Goal: Complete application form: Complete application form

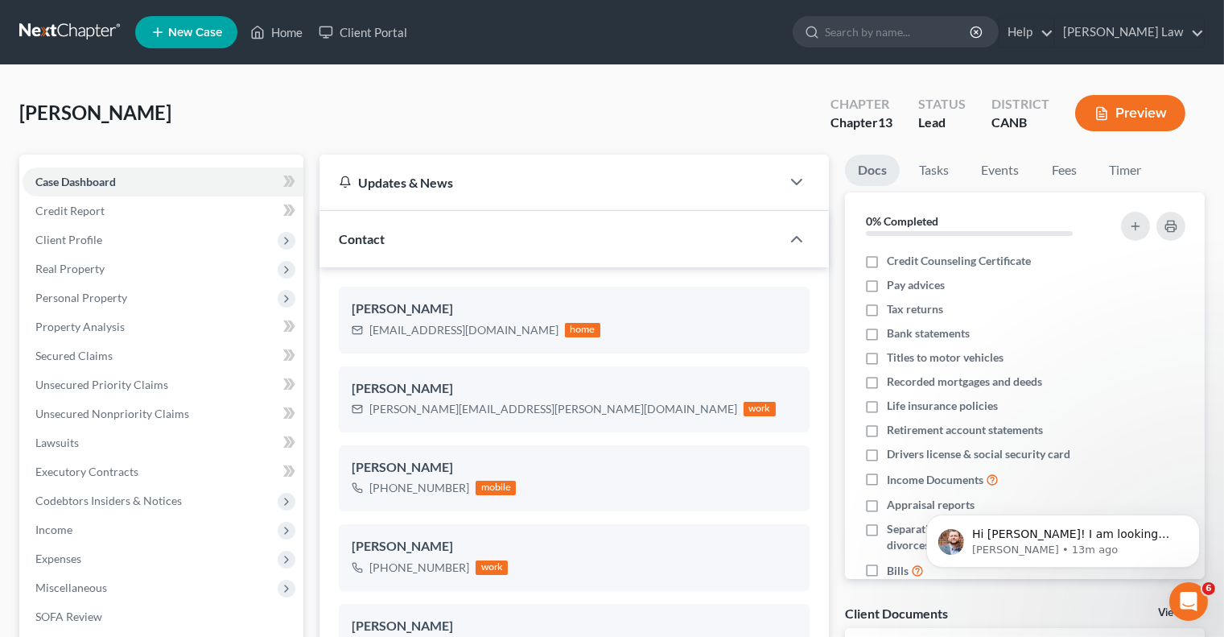
click at [1123, 118] on button "Preview" at bounding box center [1130, 113] width 110 height 36
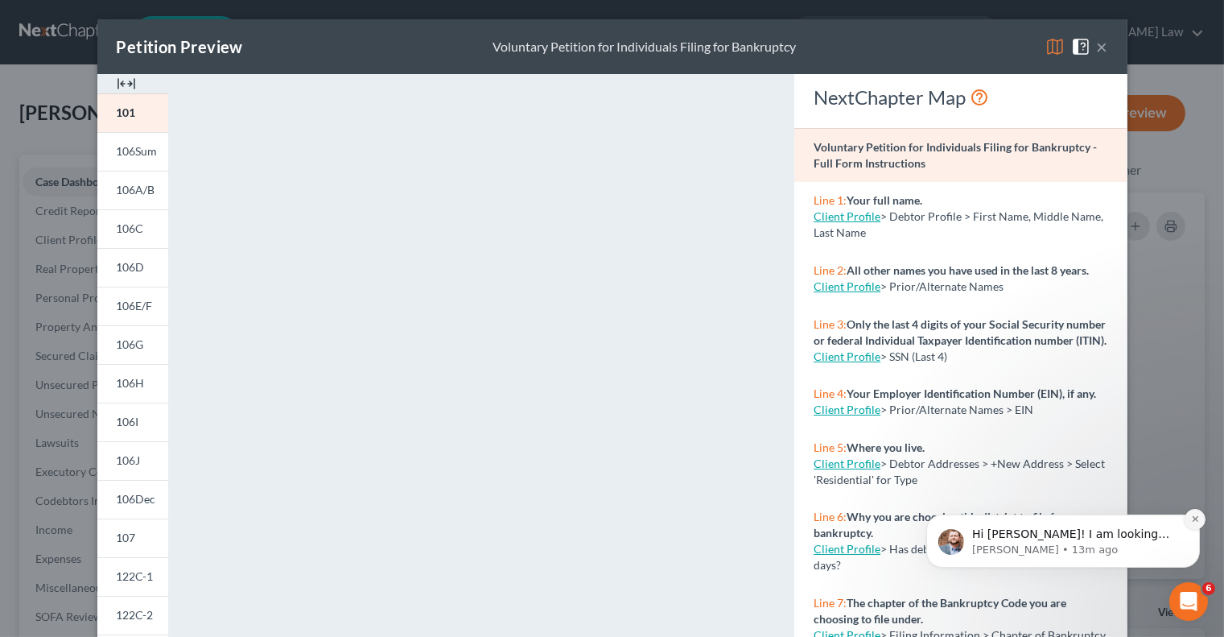
click at [1193, 516] on icon "Dismiss notification" at bounding box center [1194, 518] width 6 height 6
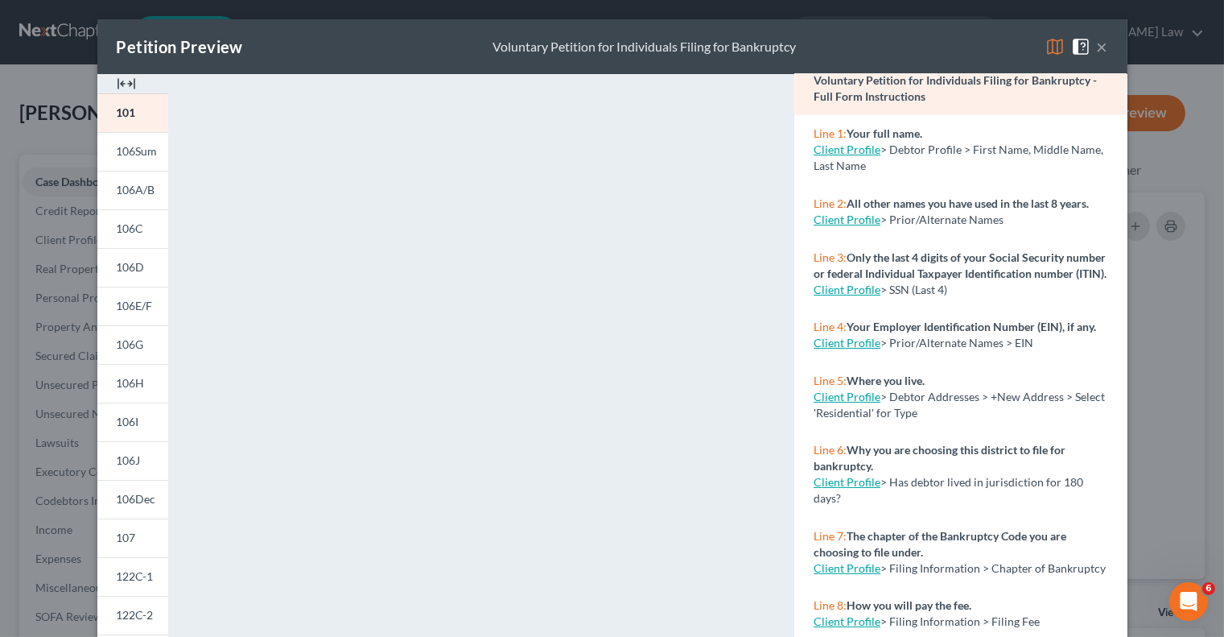
scroll to position [91, 0]
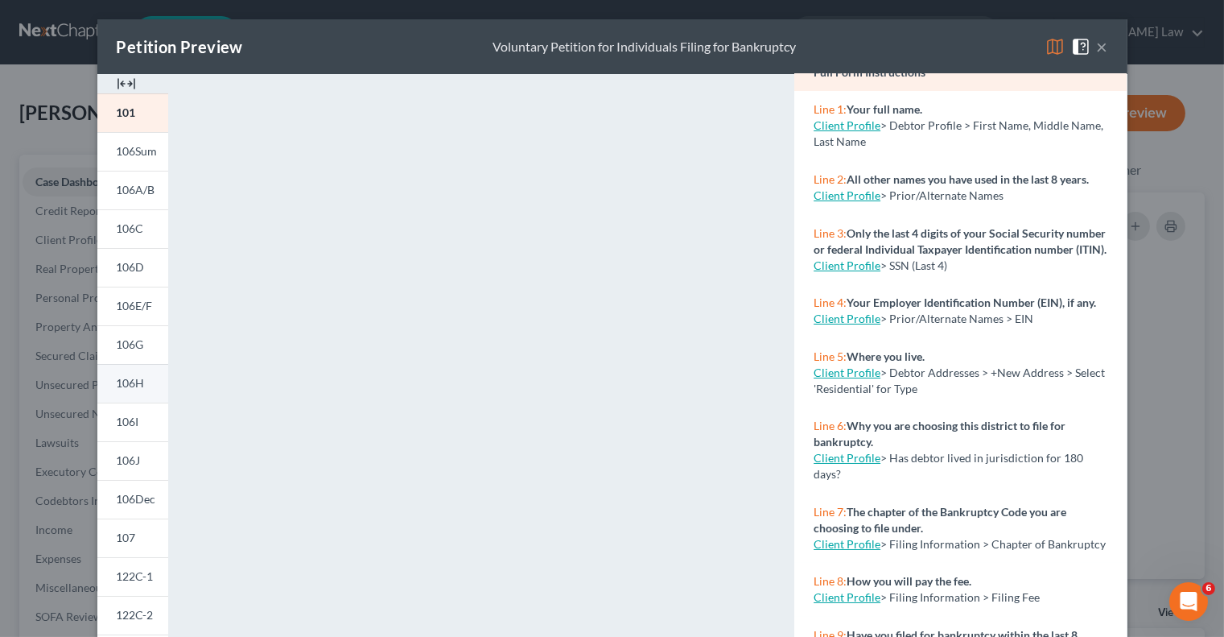
click at [130, 389] on span "106H" at bounding box center [131, 383] width 28 height 14
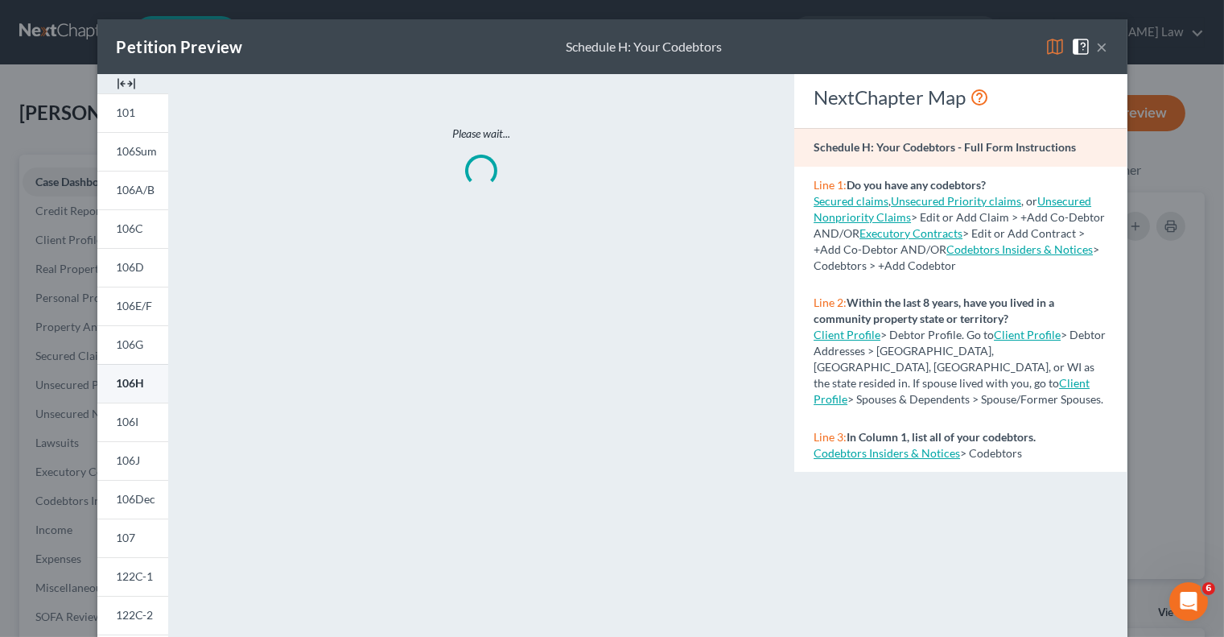
scroll to position [0, 0]
click at [1105, 51] on button "×" at bounding box center [1102, 46] width 11 height 19
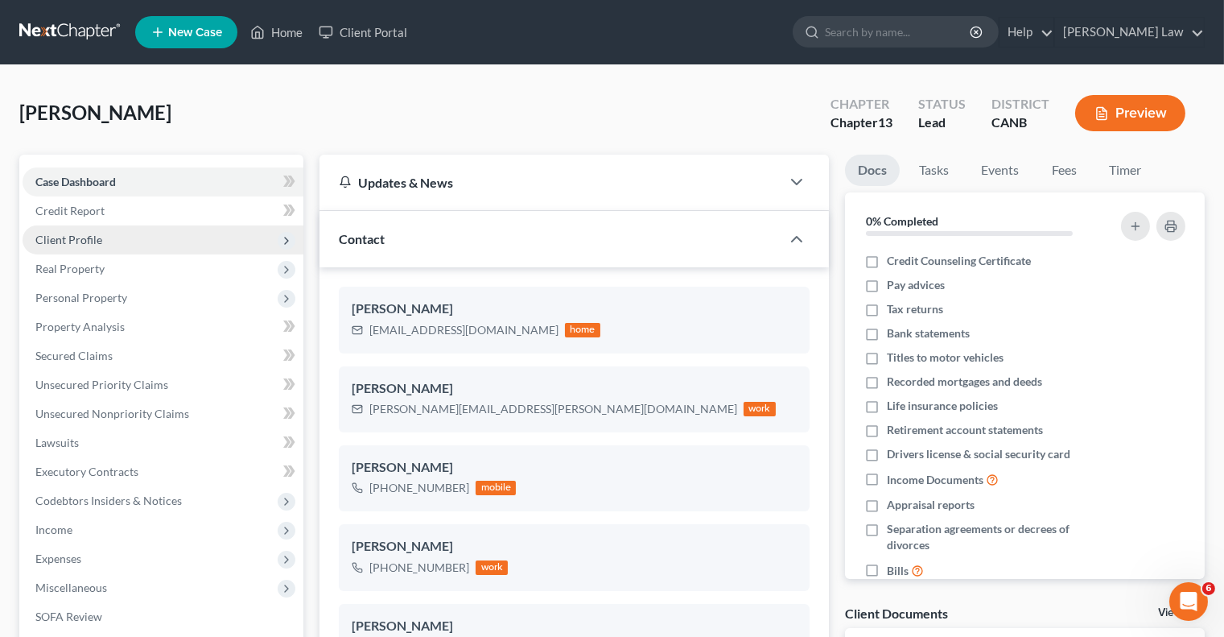
click at [136, 243] on span "Client Profile" at bounding box center [163, 239] width 281 height 29
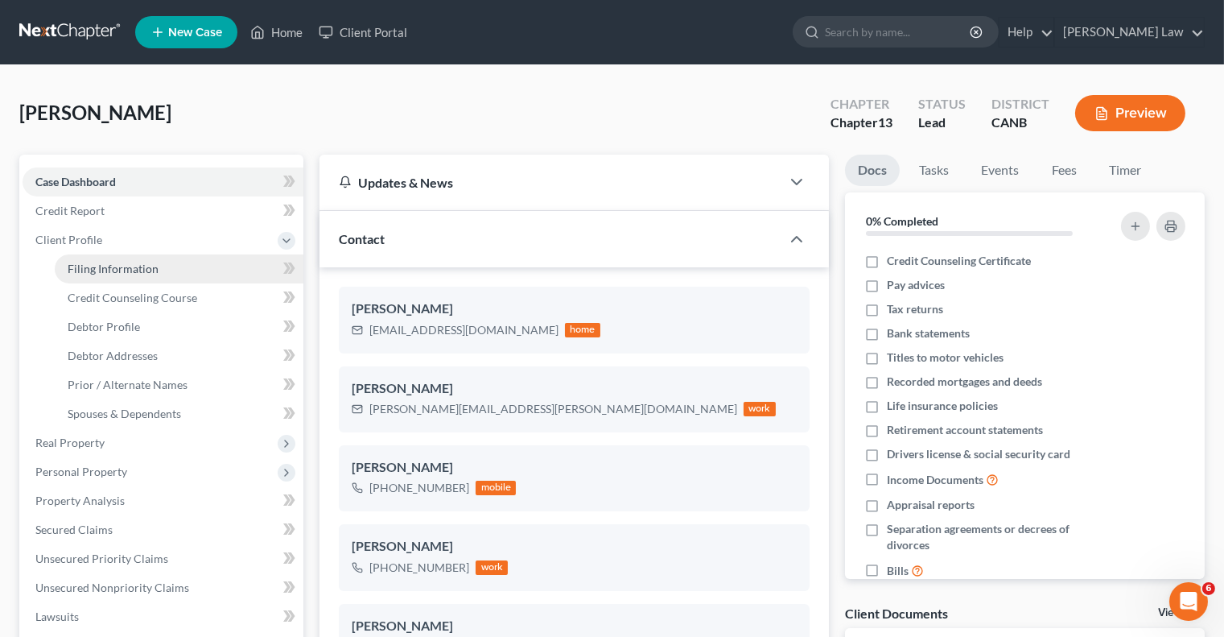
click at [143, 272] on span "Filing Information" at bounding box center [113, 269] width 91 height 14
select select "1"
select select "0"
select select "3"
select select "4"
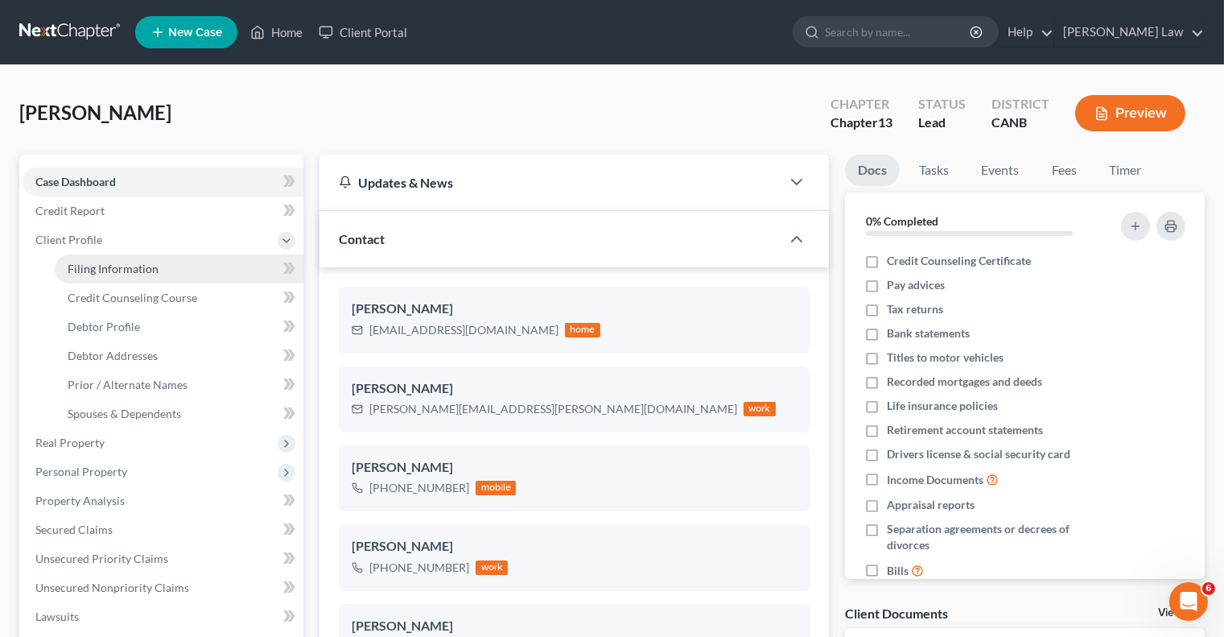
select select "0"
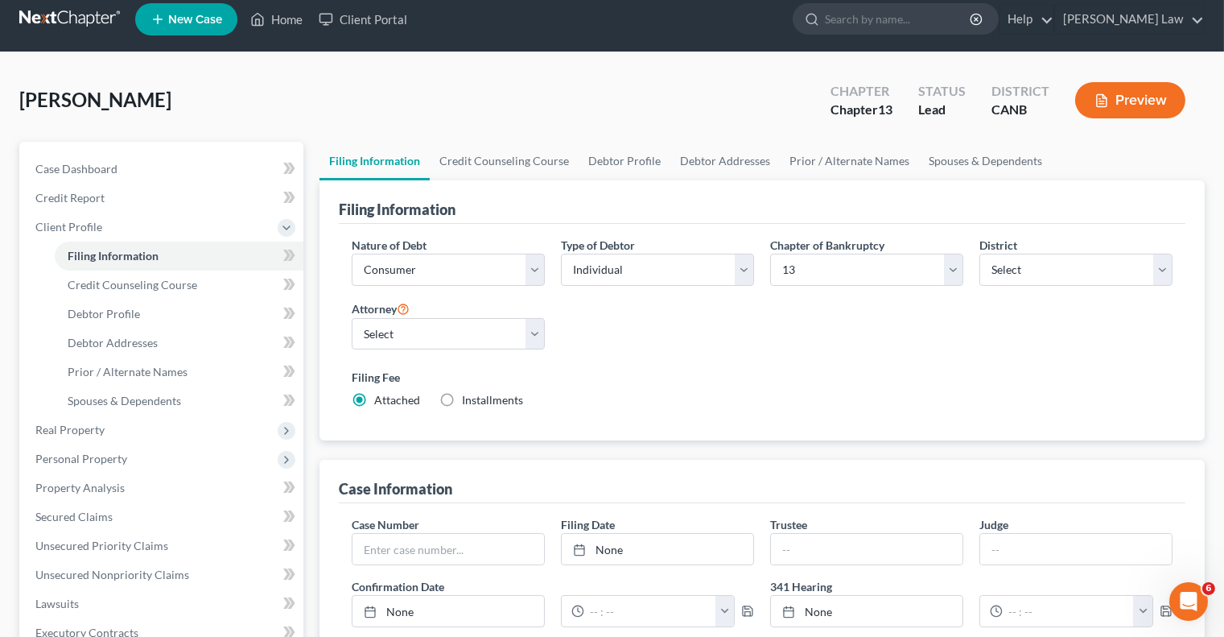
scroll to position [19, 0]
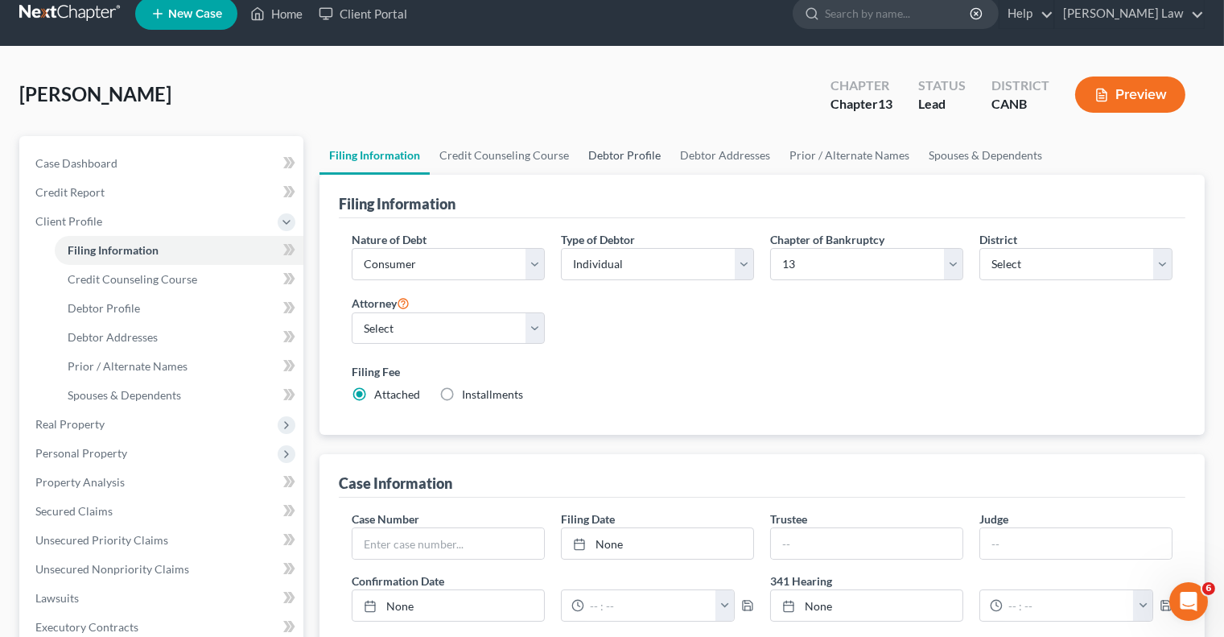
click at [622, 157] on link "Debtor Profile" at bounding box center [625, 155] width 92 height 39
select select "3"
select select "0"
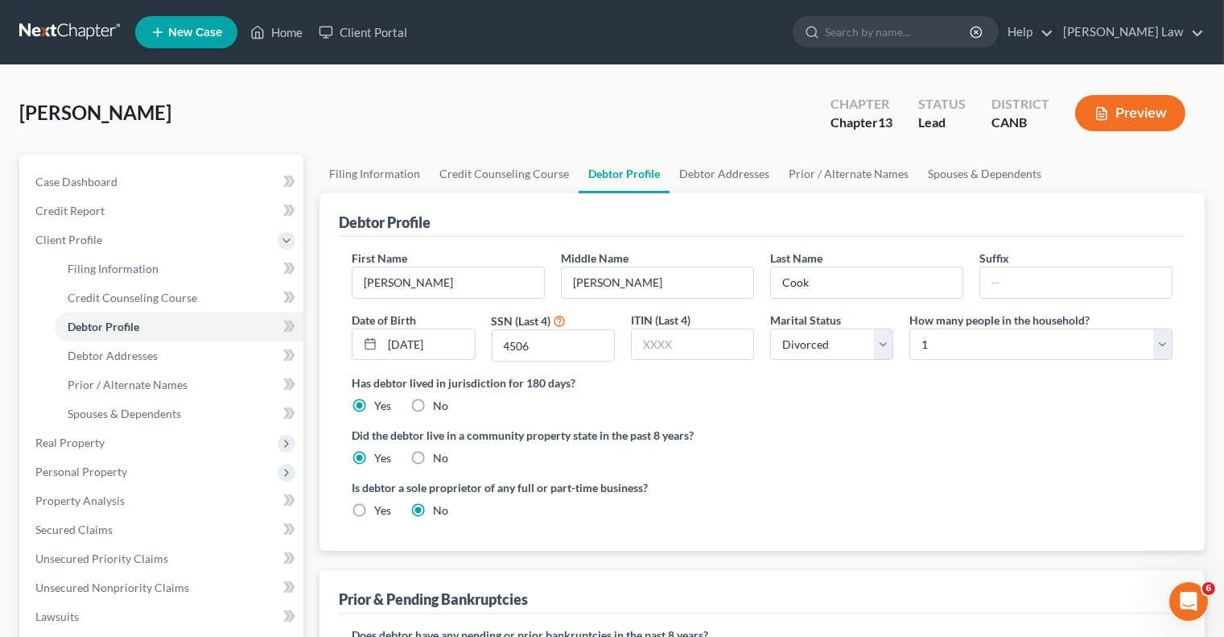
click at [1108, 126] on button "Preview" at bounding box center [1130, 113] width 110 height 36
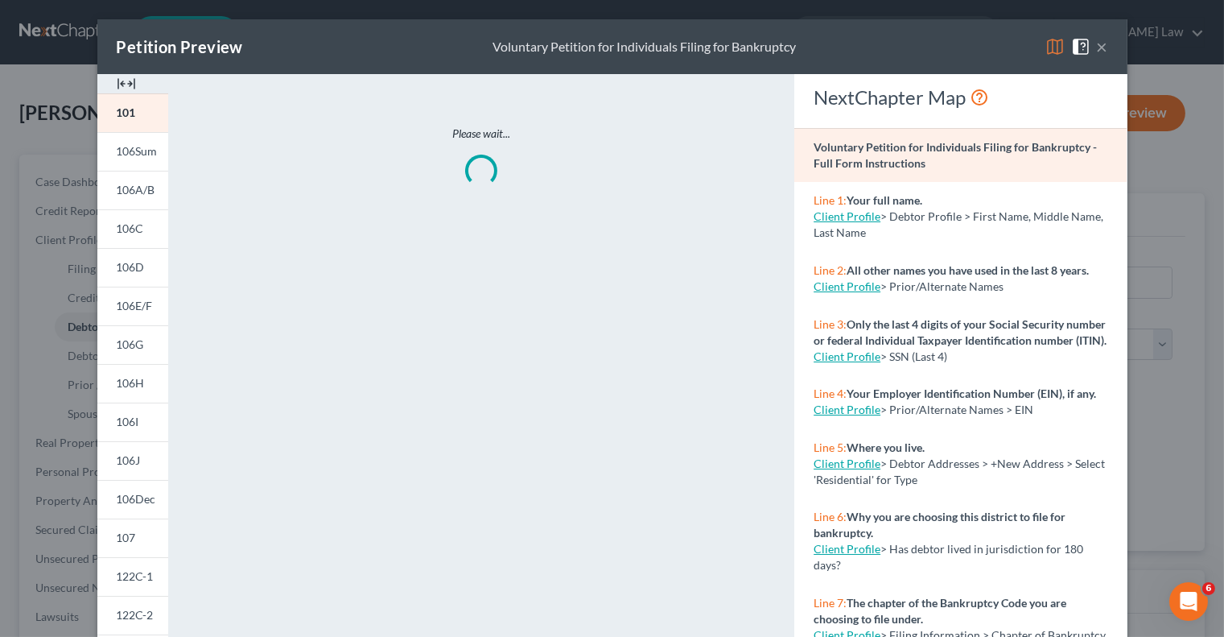
click at [1103, 49] on button "×" at bounding box center [1102, 46] width 11 height 19
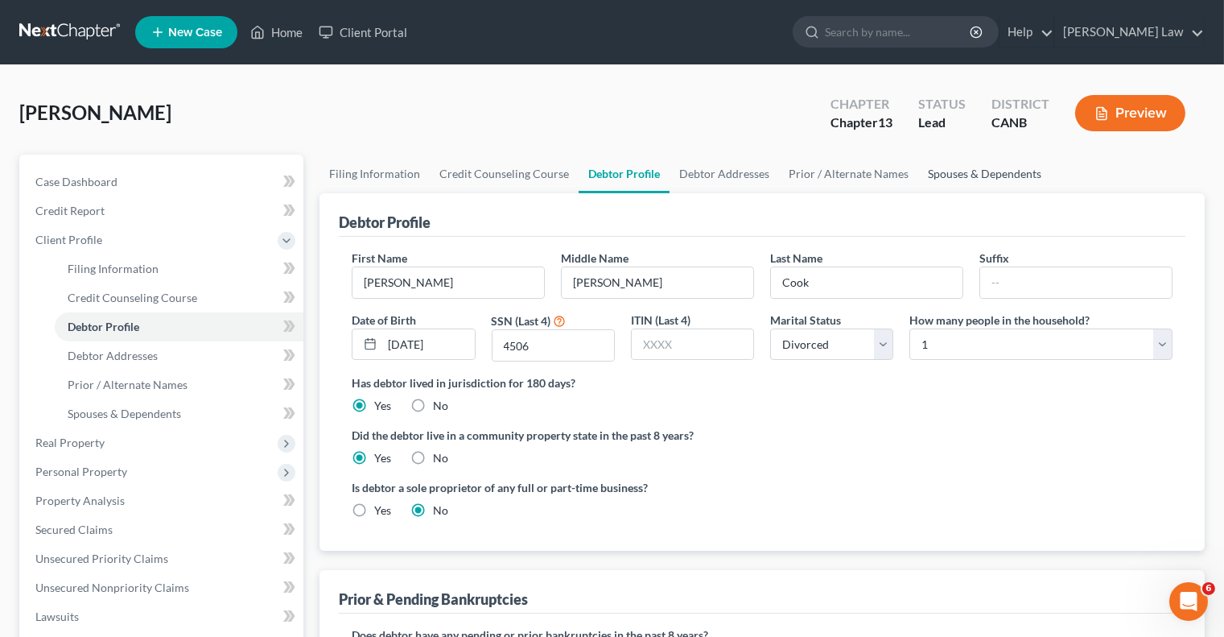
click at [1000, 175] on link "Spouses & Dependents" at bounding box center [984, 174] width 133 height 39
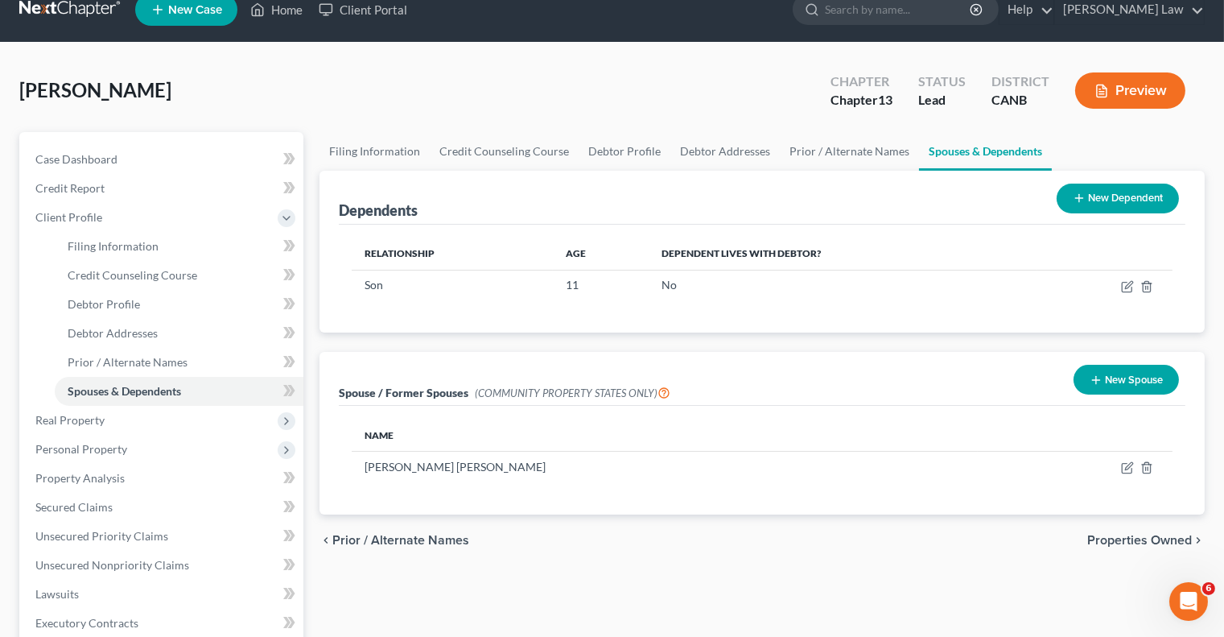
scroll to position [29, 0]
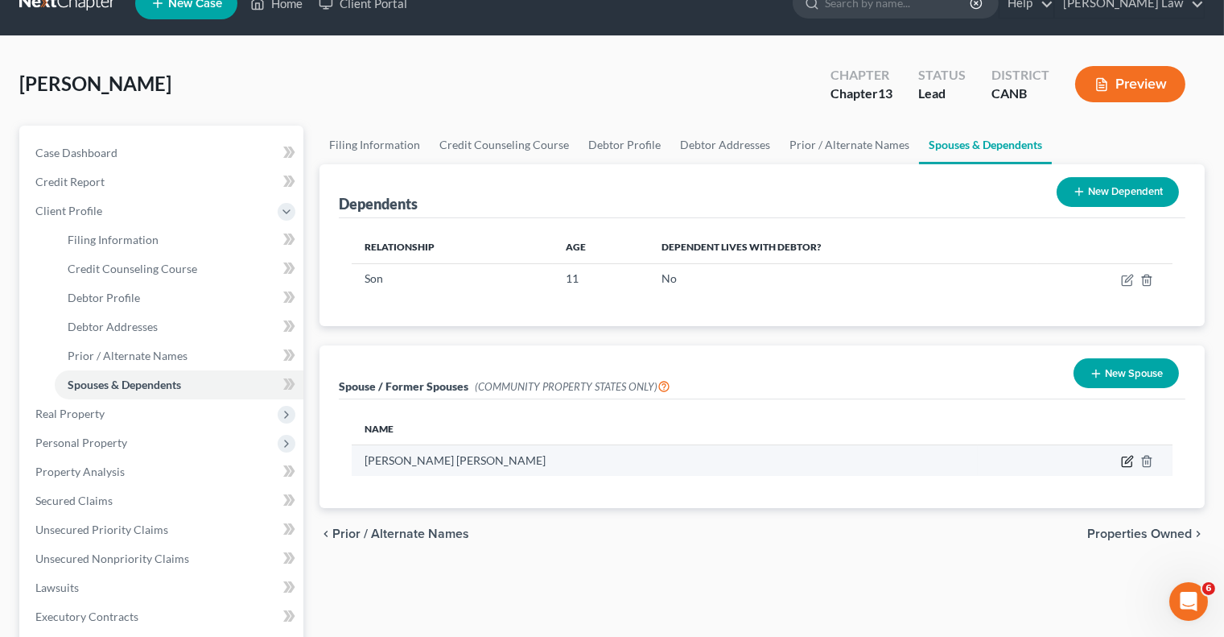
click at [1125, 460] on icon "button" at bounding box center [1128, 459] width 7 height 7
select select "3"
select select "13"
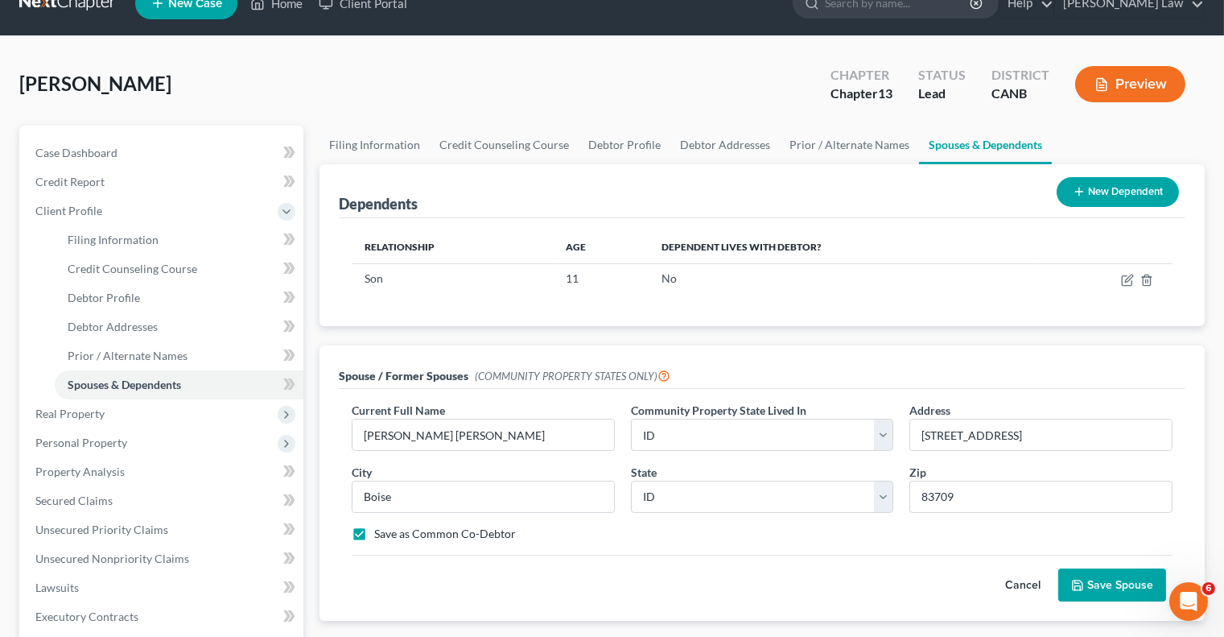
scroll to position [73, 0]
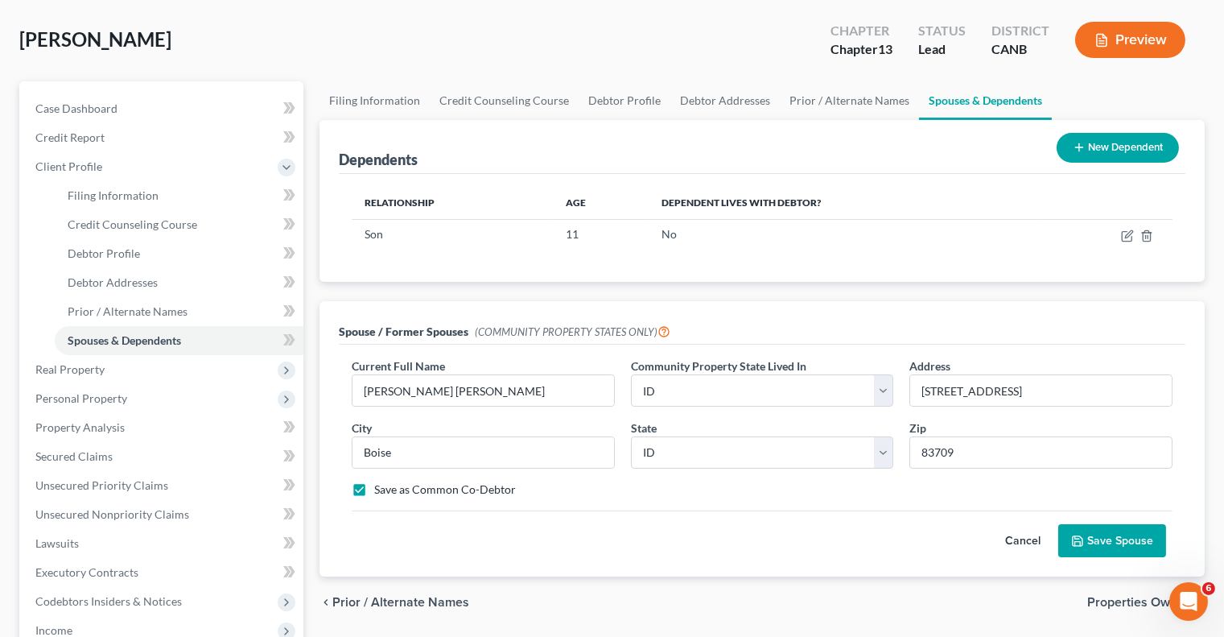
click at [1125, 543] on button "Save Spouse" at bounding box center [1112, 541] width 108 height 34
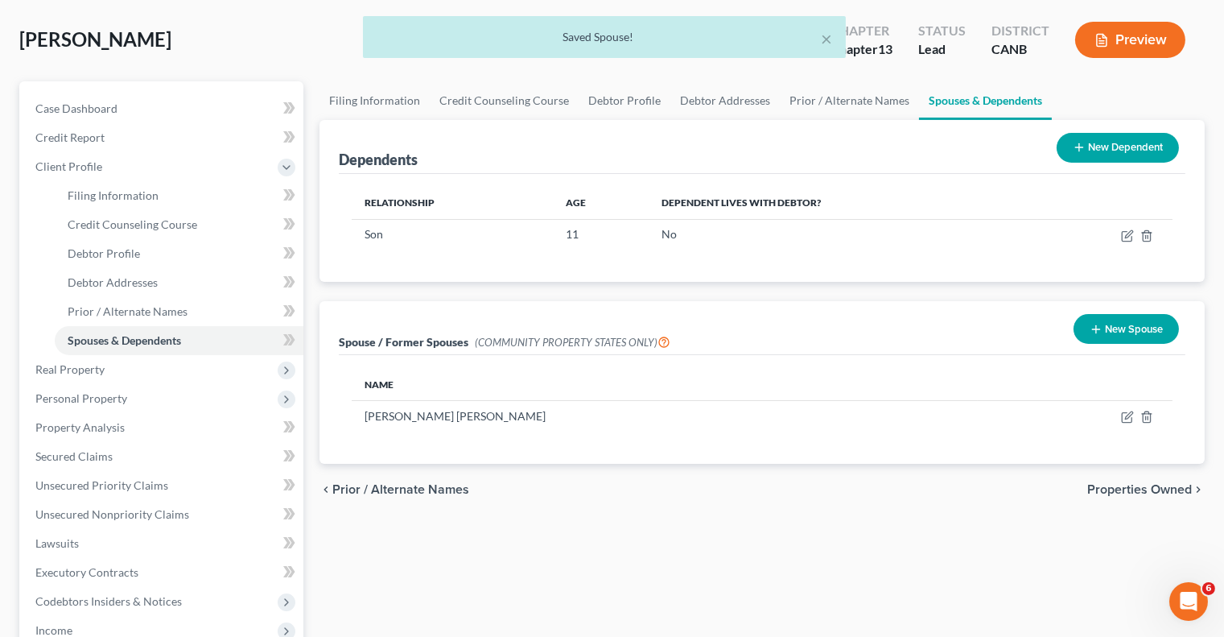
scroll to position [44, 0]
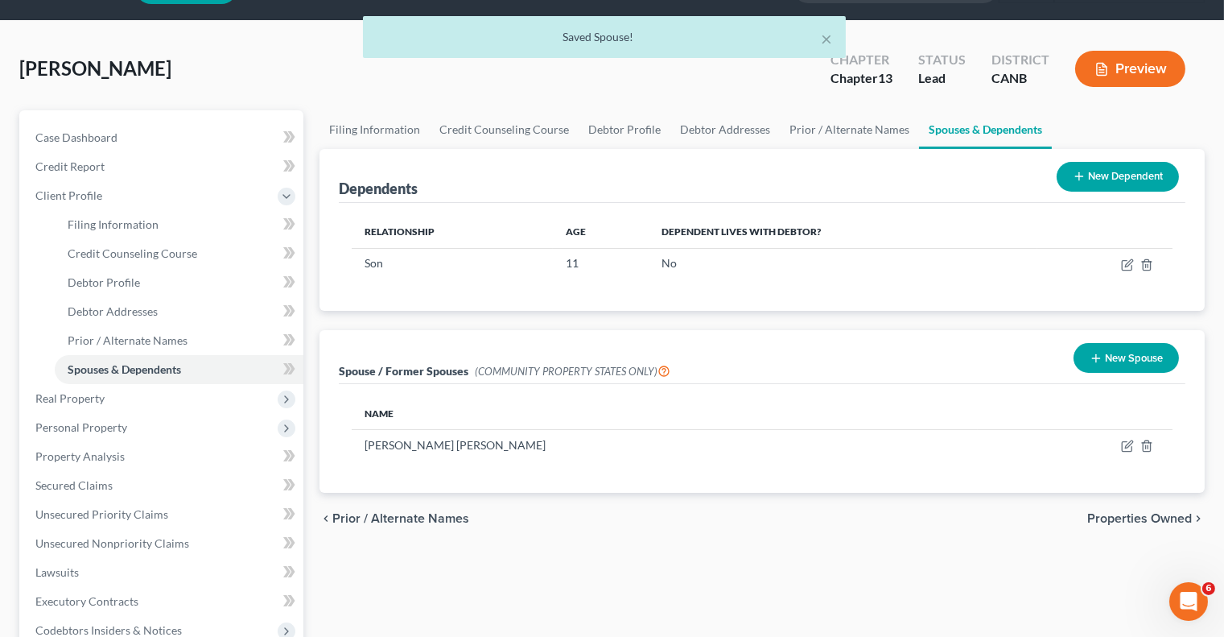
click at [1146, 68] on button "Preview" at bounding box center [1130, 69] width 110 height 36
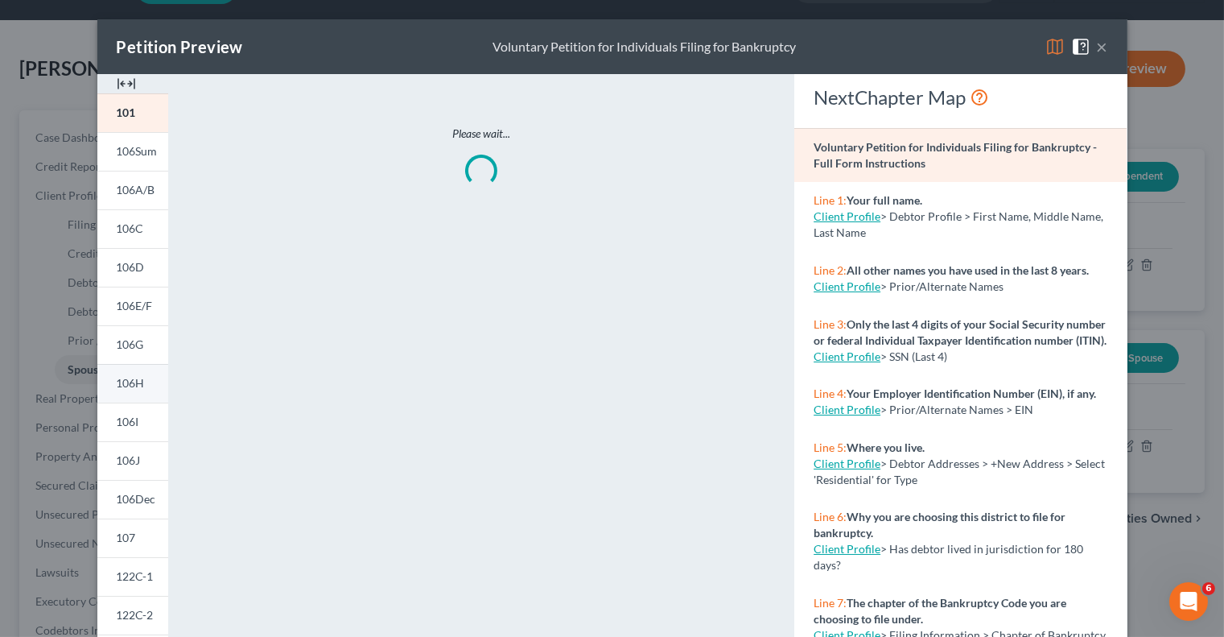
click at [135, 375] on link "106H" at bounding box center [132, 383] width 71 height 39
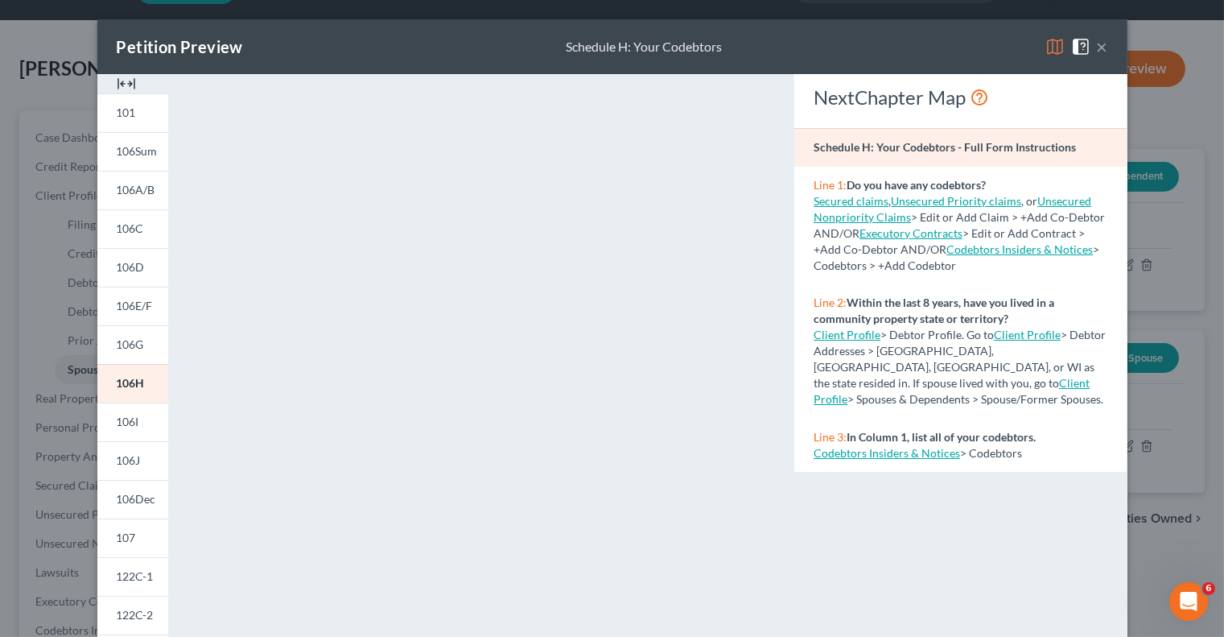
click at [1104, 50] on button "×" at bounding box center [1102, 46] width 11 height 19
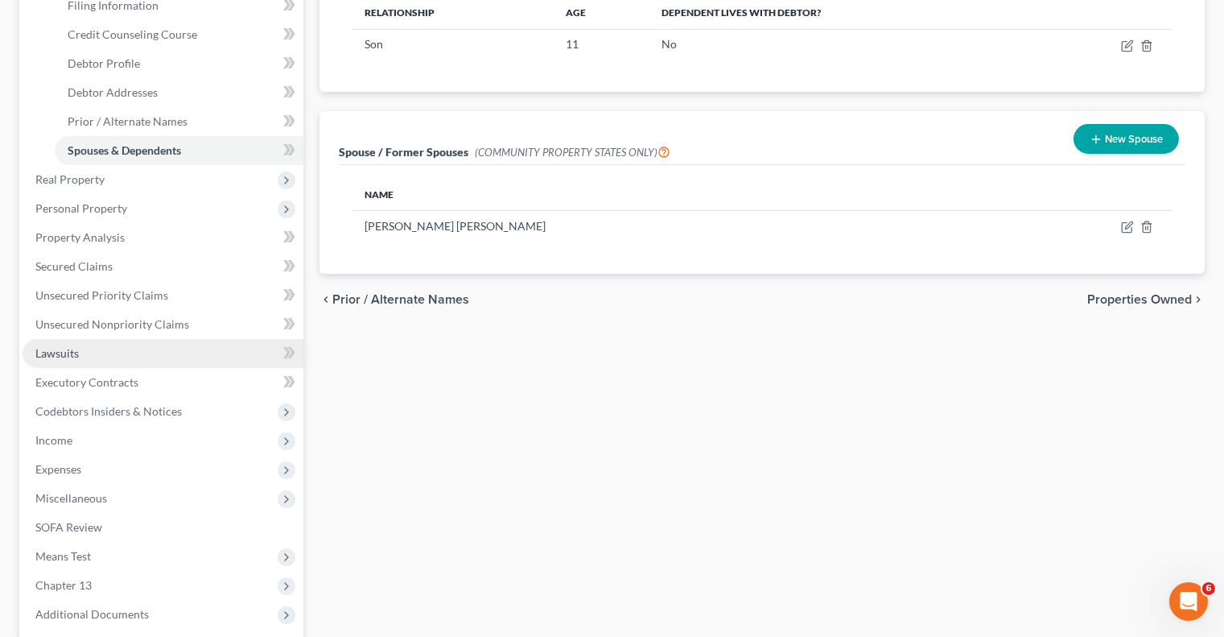
scroll to position [267, 0]
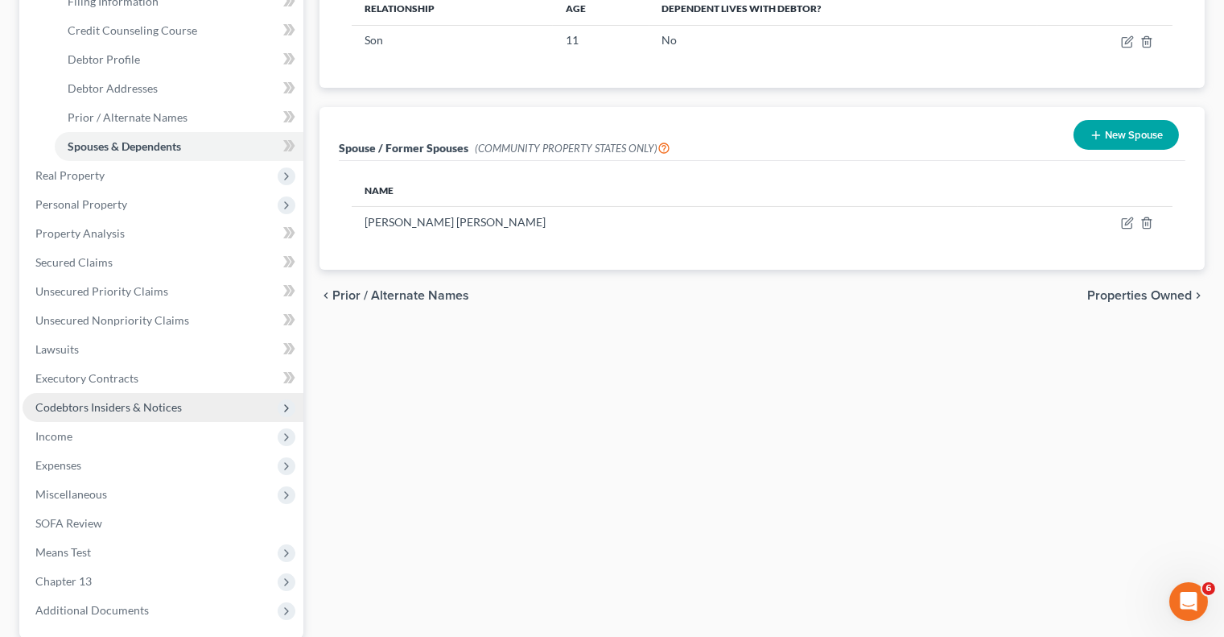
click at [118, 407] on span "Codebtors Insiders & Notices" at bounding box center [108, 407] width 146 height 14
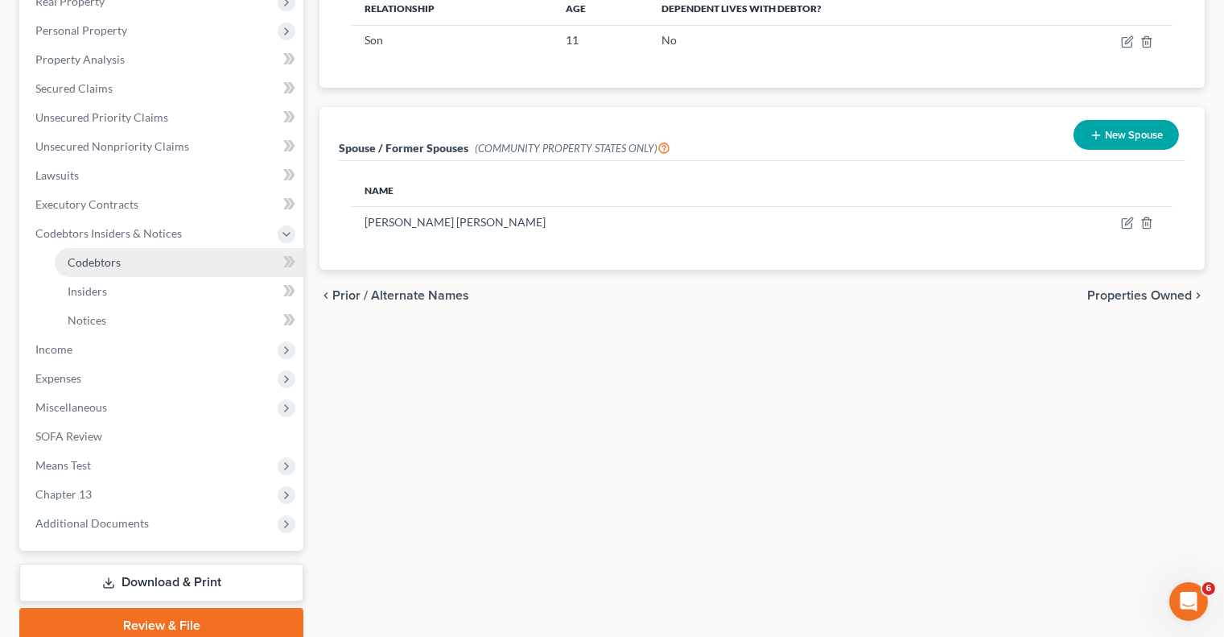
click at [115, 264] on span "Codebtors" at bounding box center [94, 262] width 53 height 14
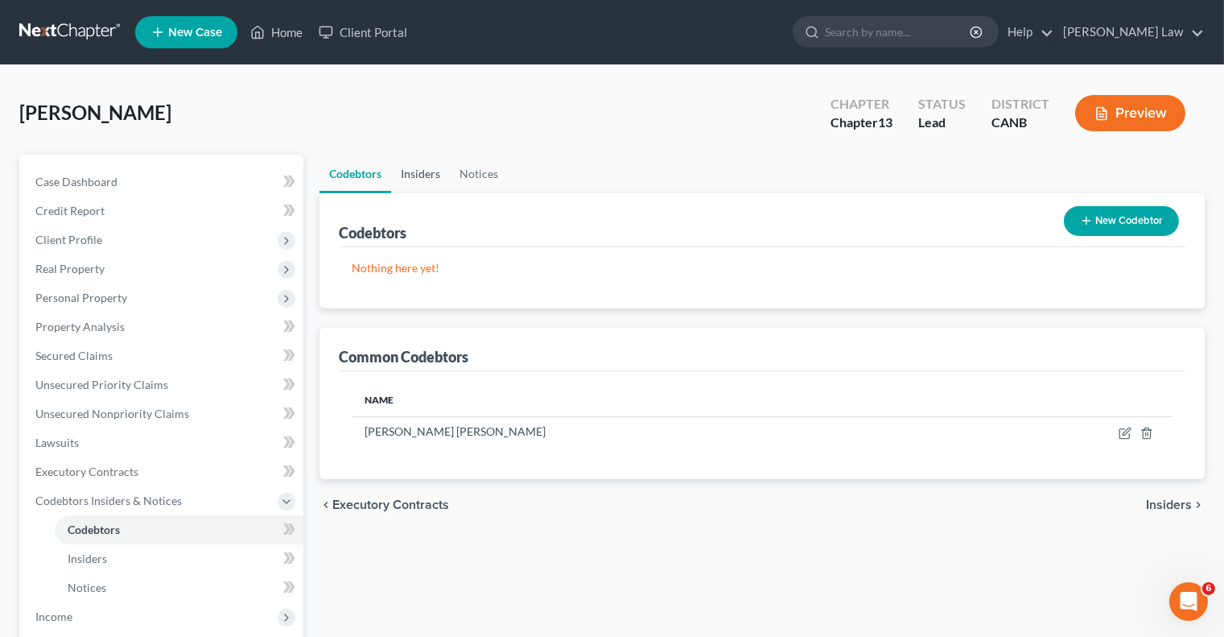
click at [424, 171] on link "Insiders" at bounding box center [420, 174] width 59 height 39
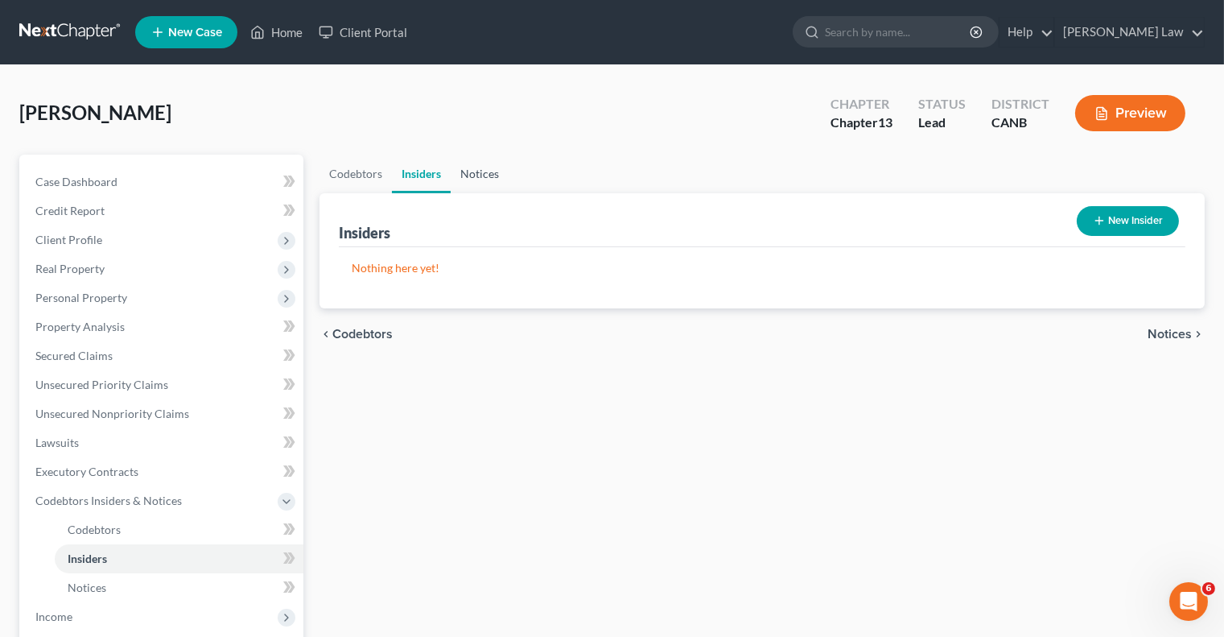
click at [469, 172] on link "Notices" at bounding box center [480, 174] width 58 height 39
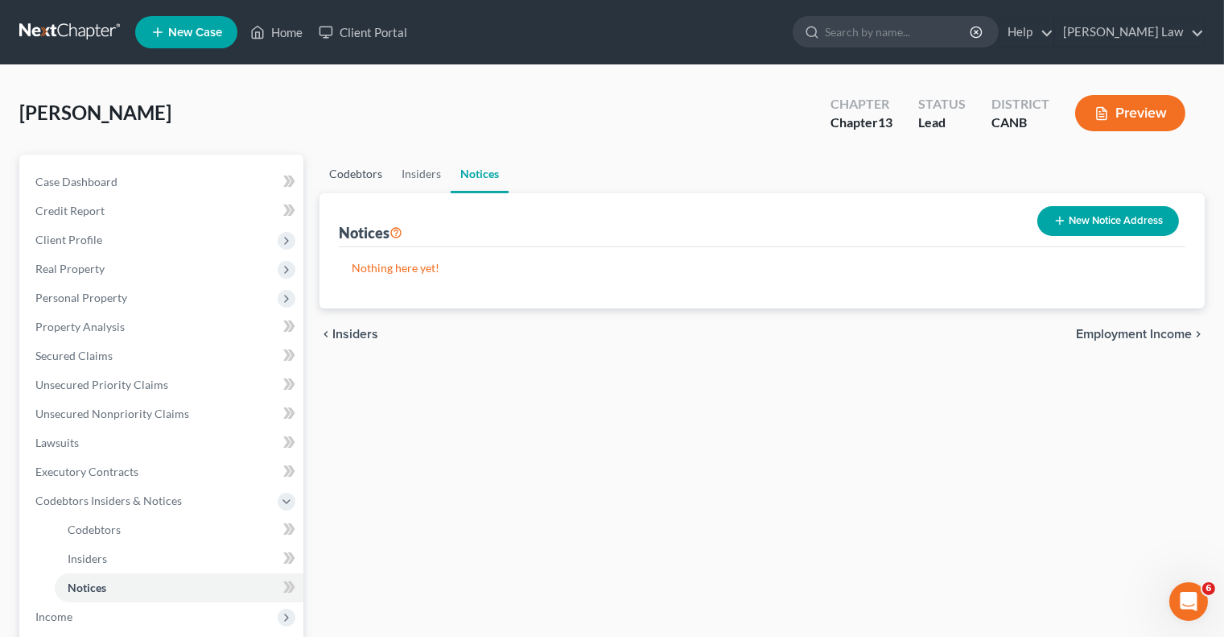
click at [349, 167] on link "Codebtors" at bounding box center [356, 174] width 72 height 39
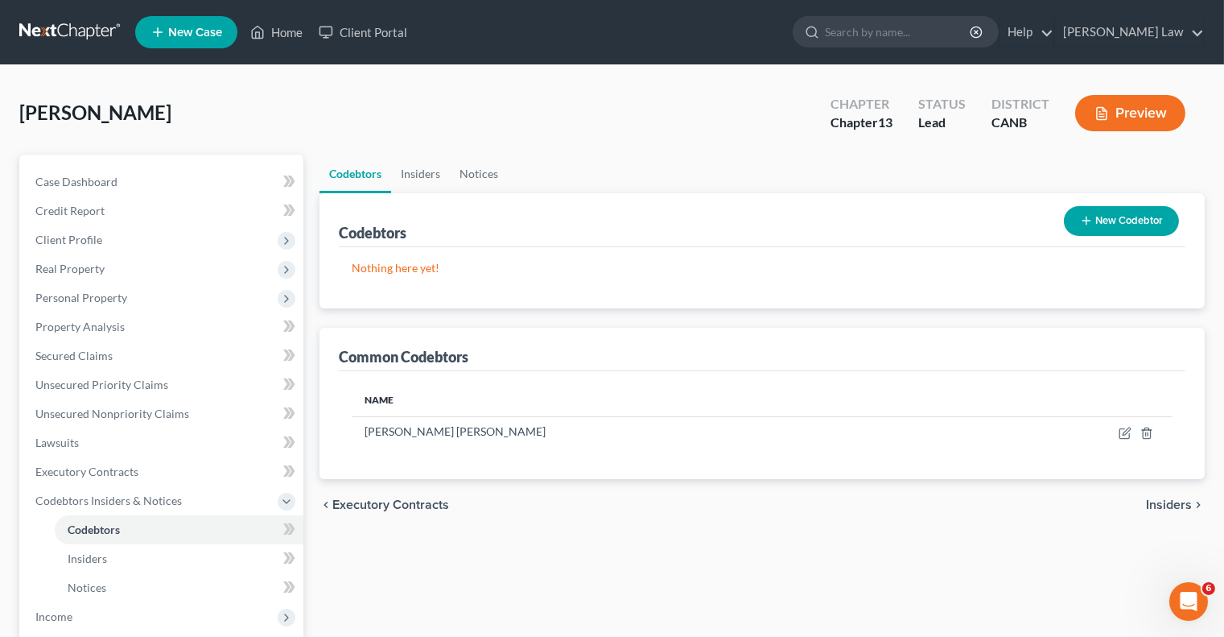
click at [1122, 113] on button "Preview" at bounding box center [1130, 113] width 110 height 36
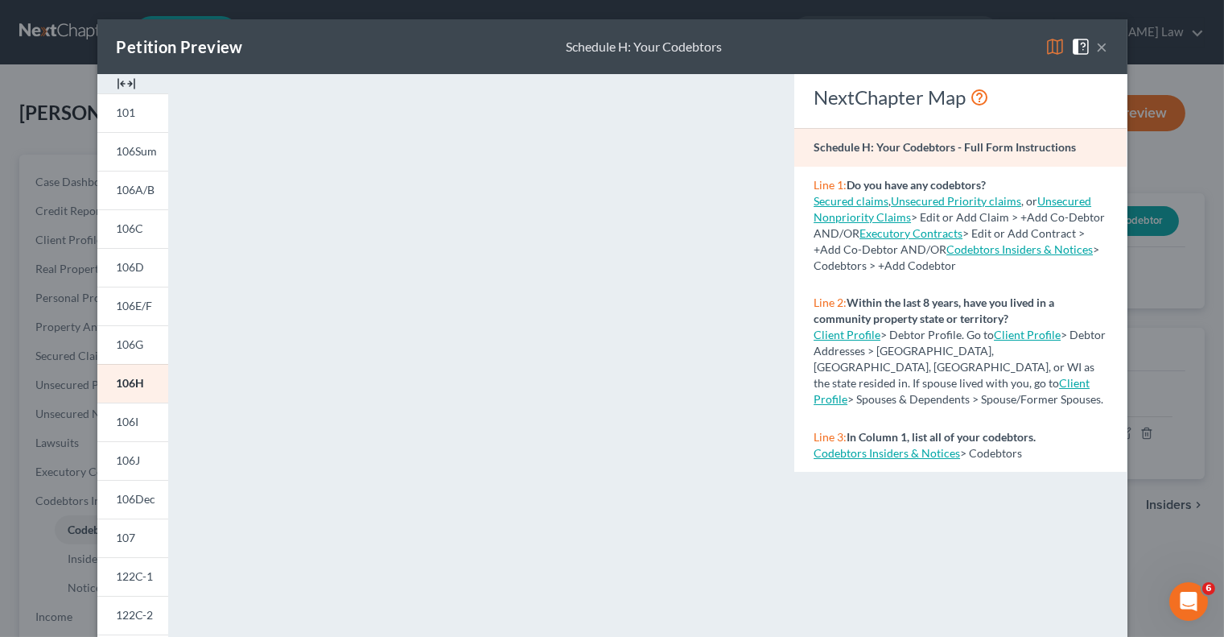
click at [1106, 44] on button "×" at bounding box center [1102, 46] width 11 height 19
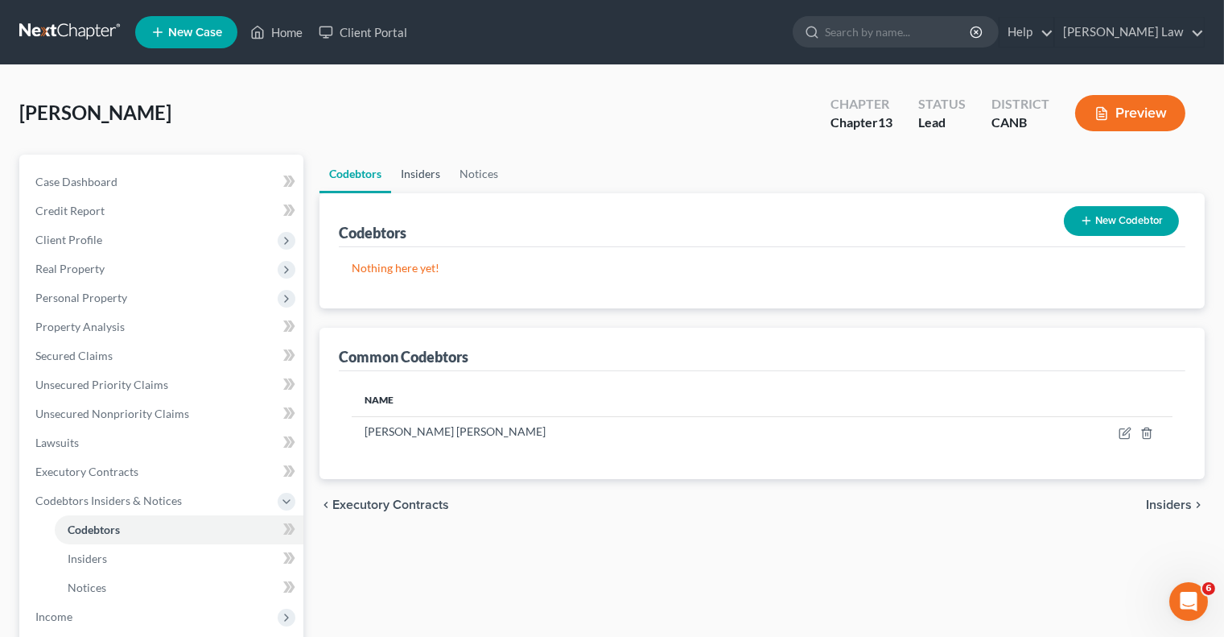
click at [430, 171] on link "Insiders" at bounding box center [420, 174] width 59 height 39
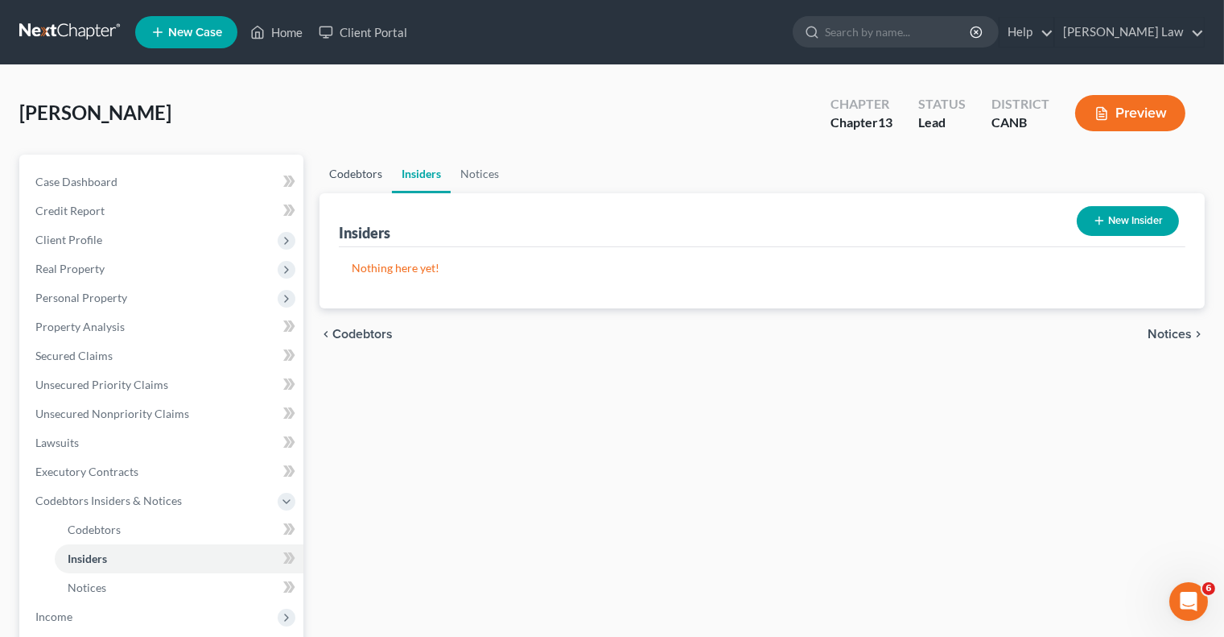
click at [360, 171] on link "Codebtors" at bounding box center [356, 174] width 72 height 39
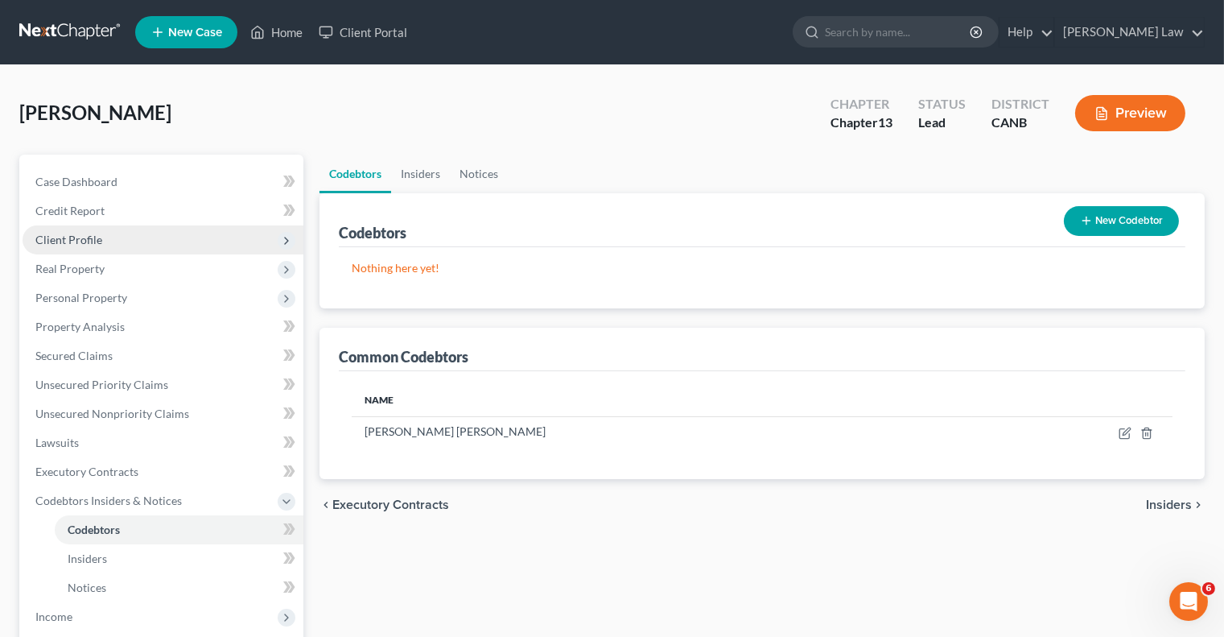
click at [86, 233] on span "Client Profile" at bounding box center [68, 240] width 67 height 14
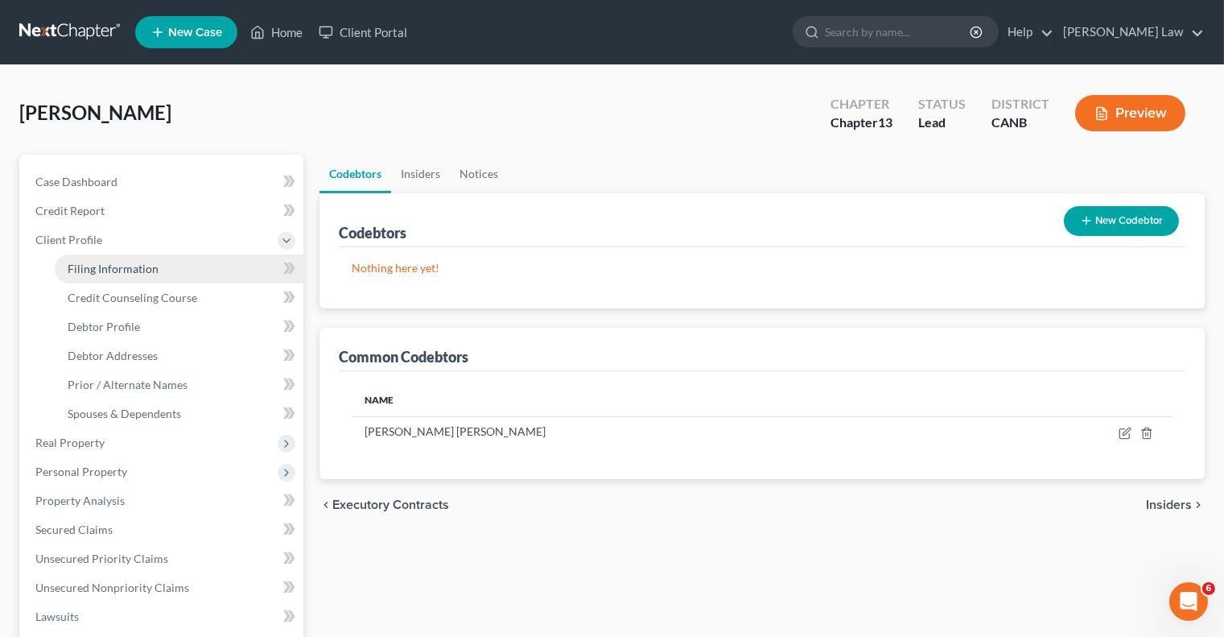
click at [159, 260] on link "Filing Information" at bounding box center [179, 268] width 249 height 29
select select "1"
select select "0"
select select "3"
select select "9"
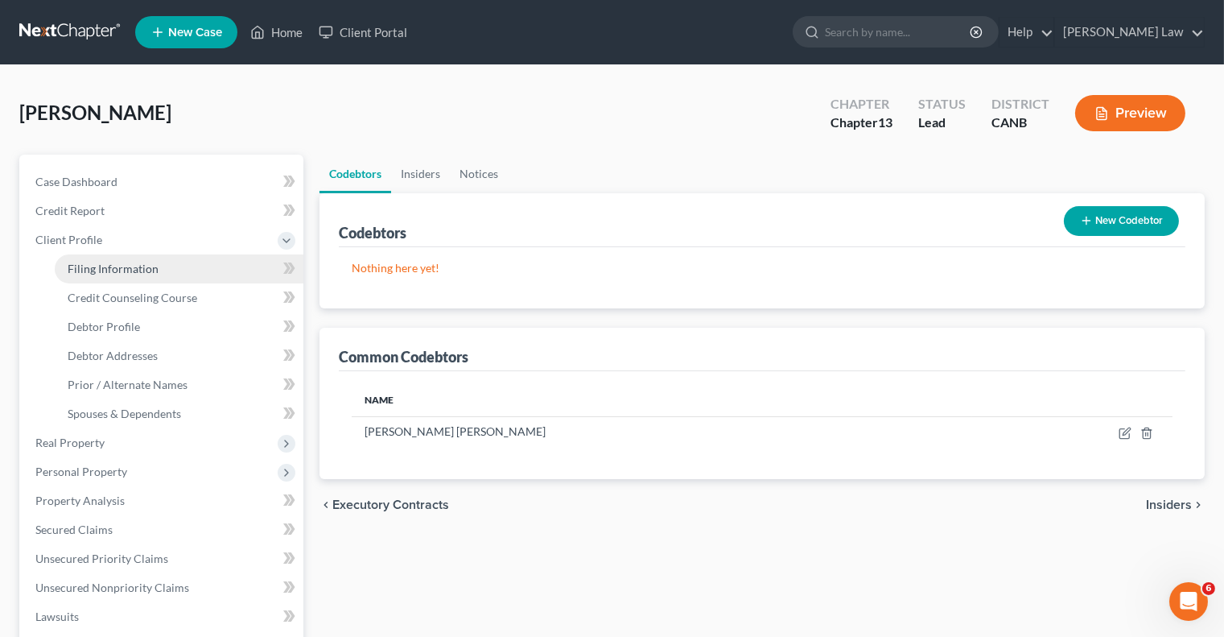
select select "3"
select select "4"
select select "0"
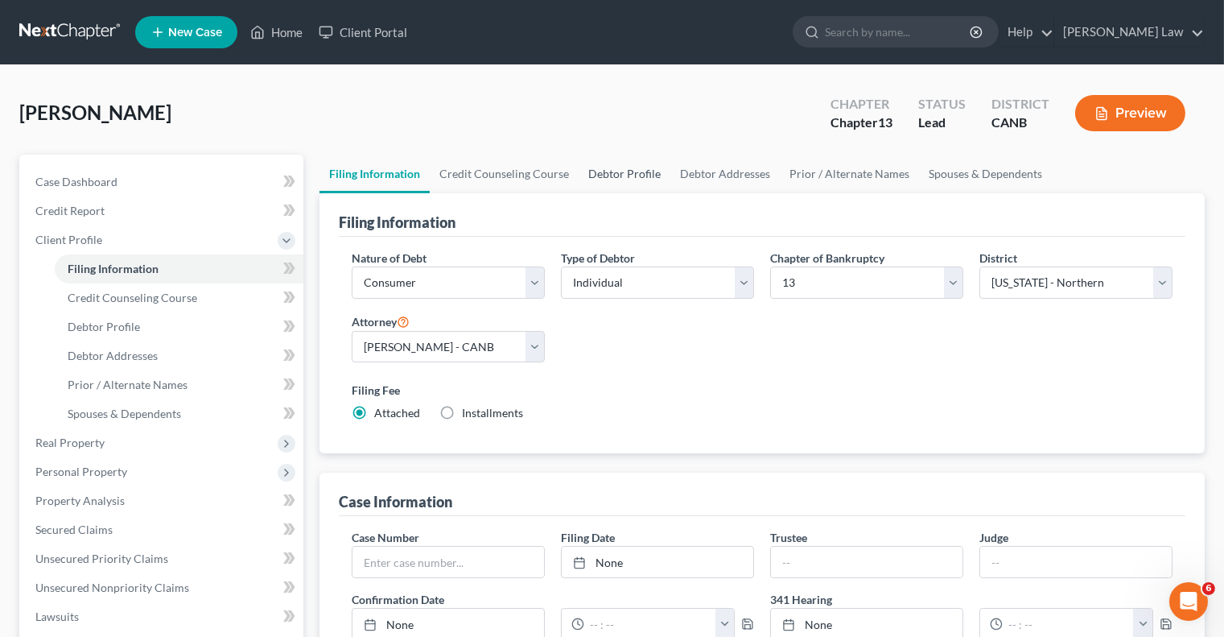
click at [617, 175] on link "Debtor Profile" at bounding box center [625, 174] width 92 height 39
select select "3"
select select "0"
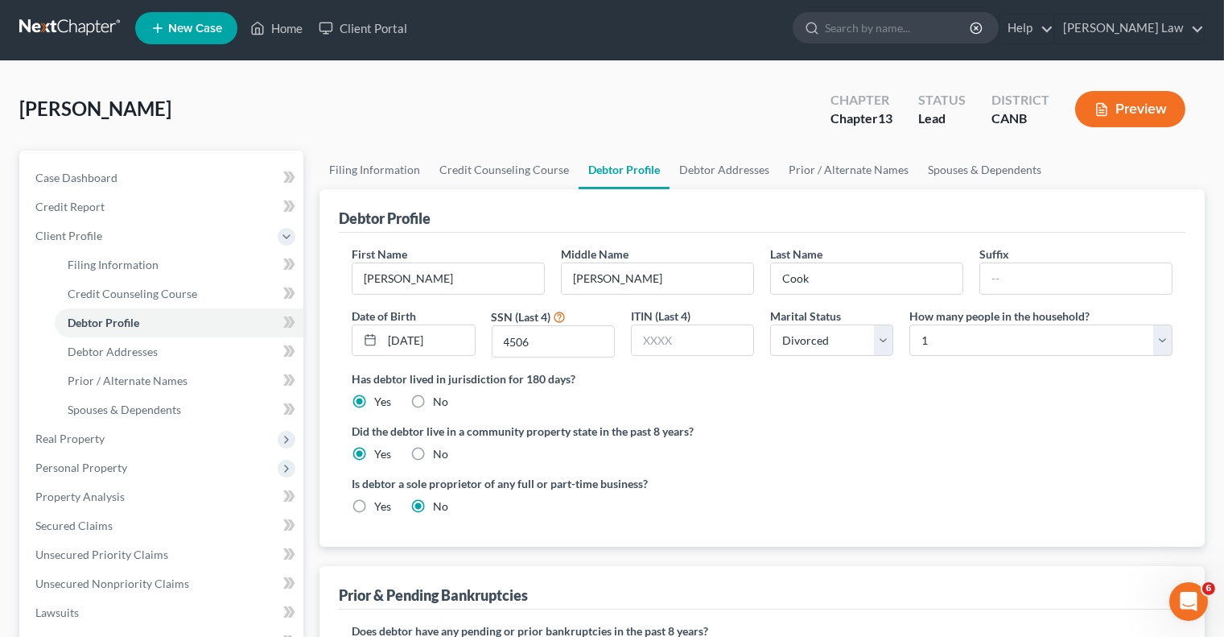
scroll to position [6, 0]
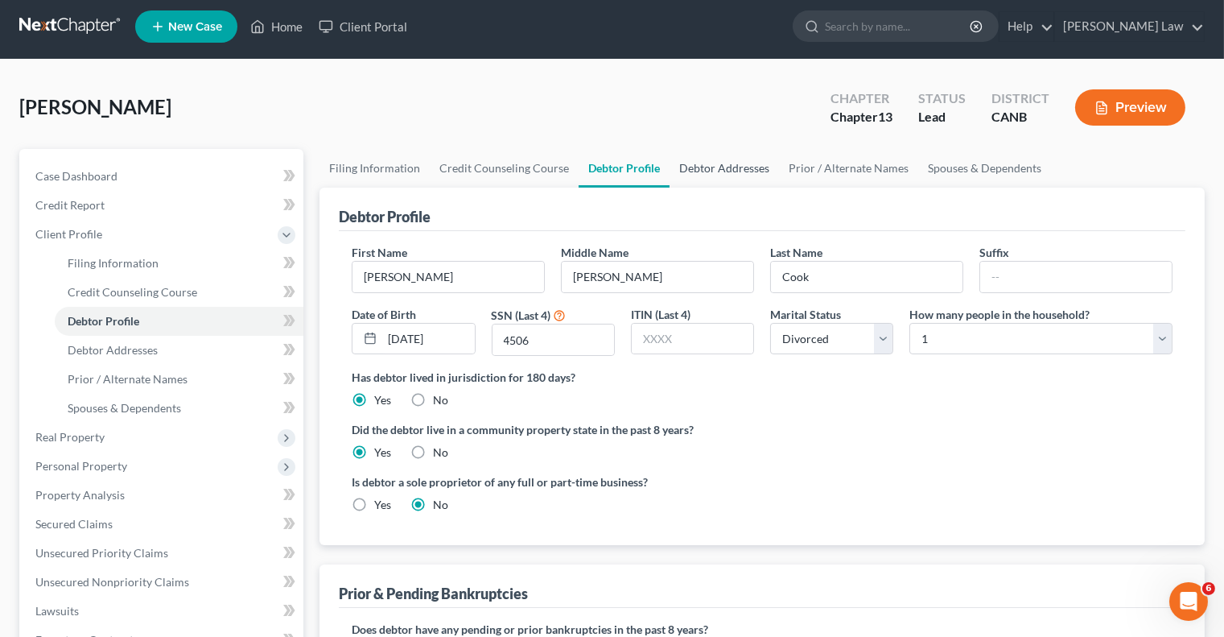
click at [716, 175] on link "Debtor Addresses" at bounding box center [724, 168] width 109 height 39
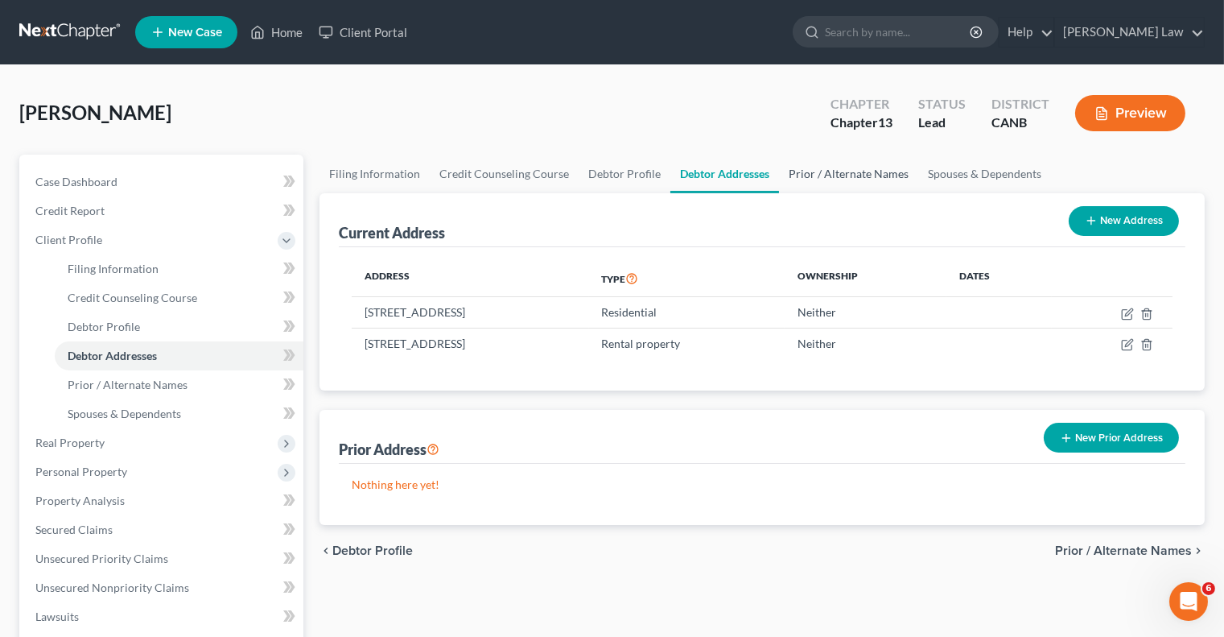
click at [835, 175] on link "Prior / Alternate Names" at bounding box center [848, 174] width 139 height 39
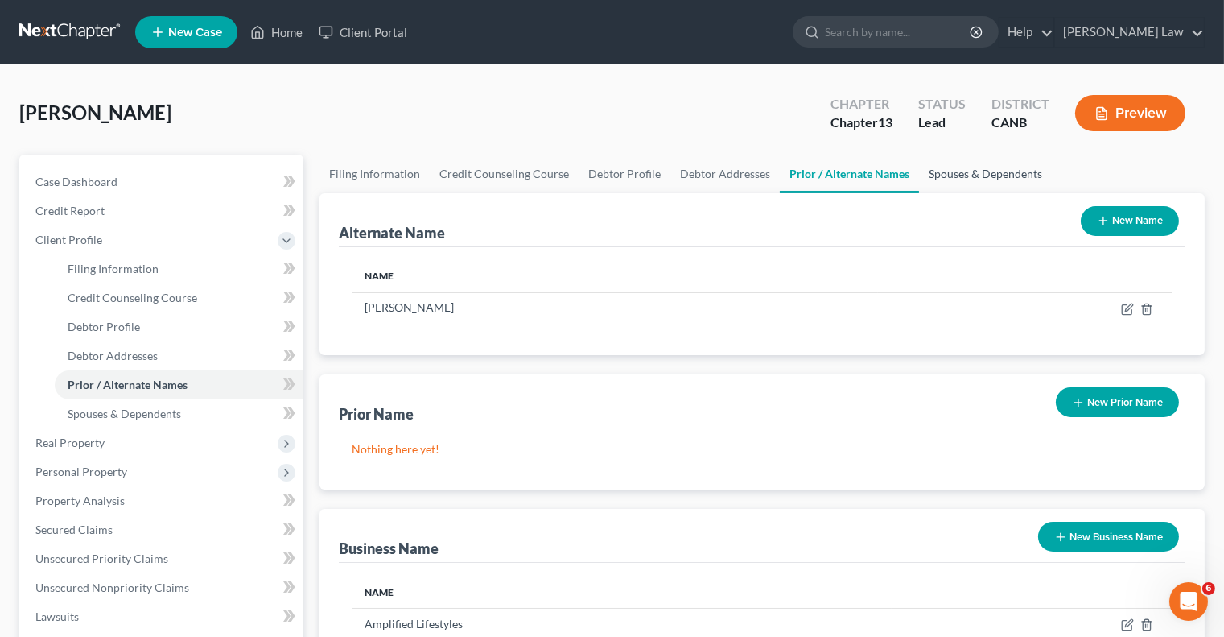
click at [939, 168] on link "Spouses & Dependents" at bounding box center [985, 174] width 133 height 39
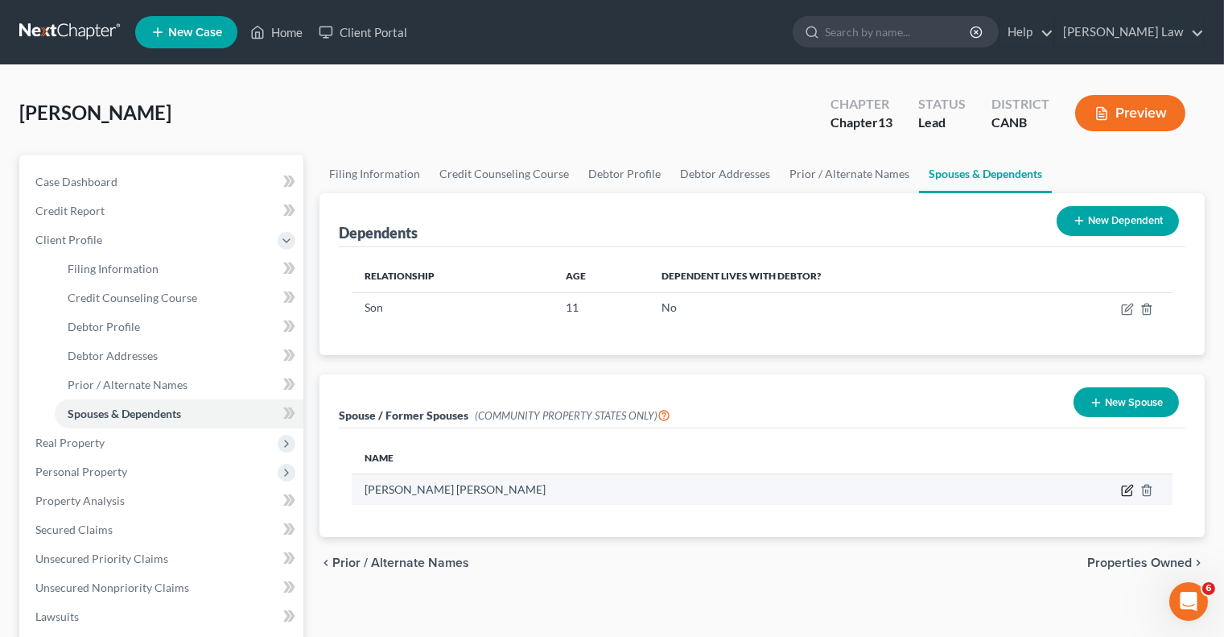
click at [1131, 492] on icon "button" at bounding box center [1127, 490] width 13 height 13
select select "3"
select select "13"
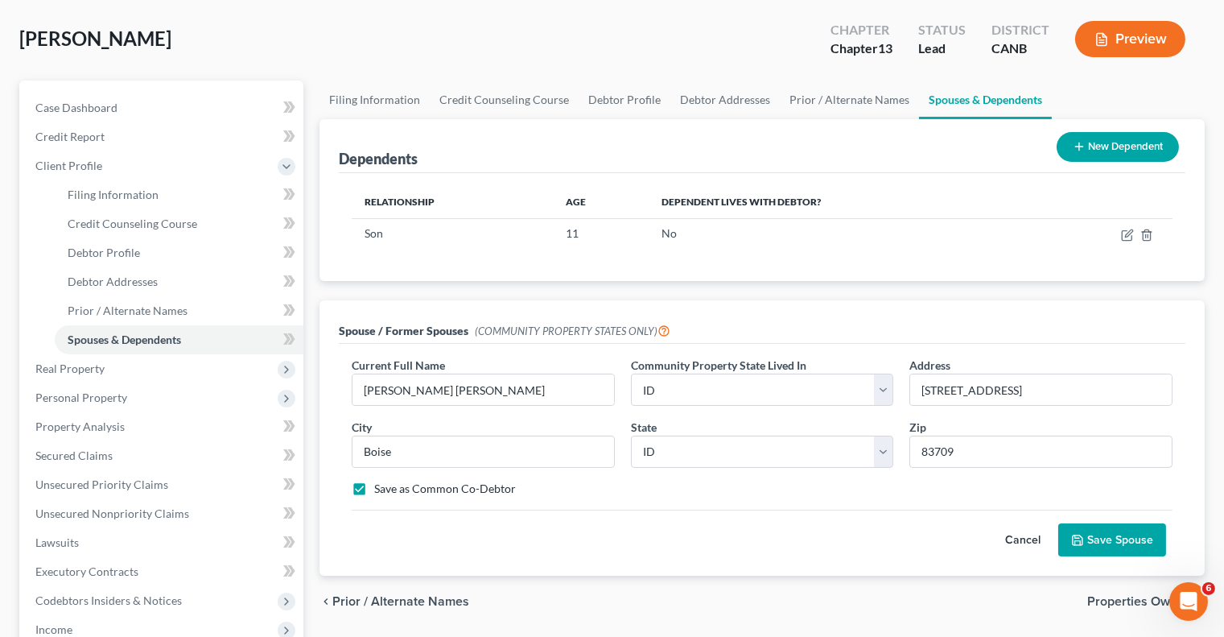
scroll to position [87, 0]
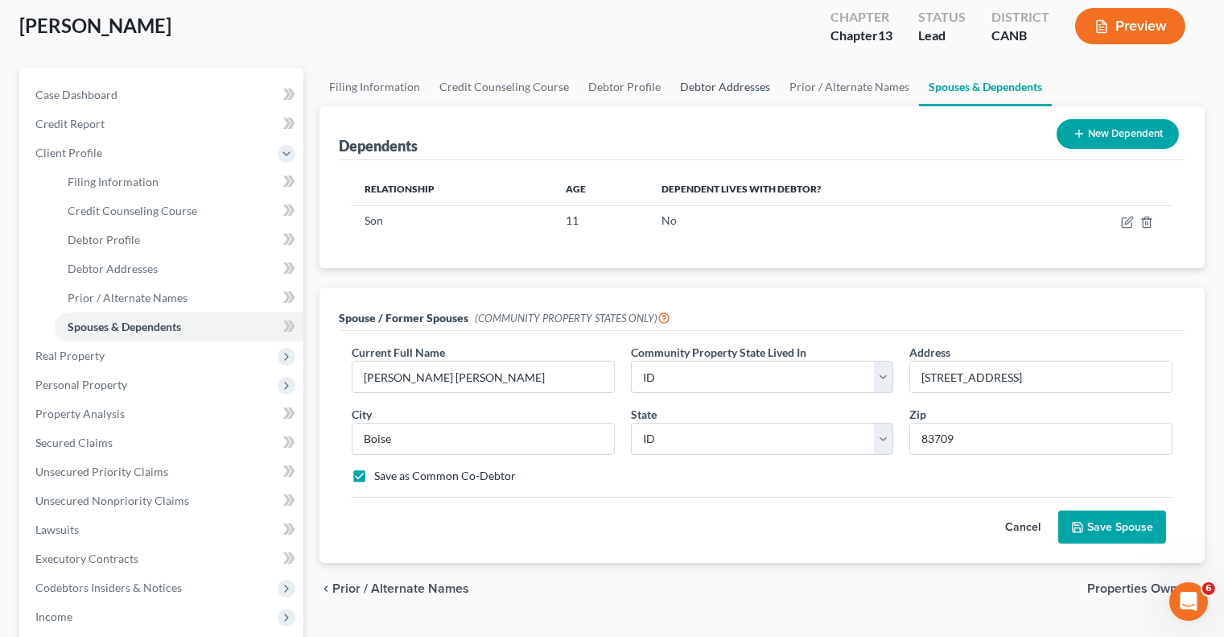
click at [704, 86] on link "Debtor Addresses" at bounding box center [724, 87] width 109 height 39
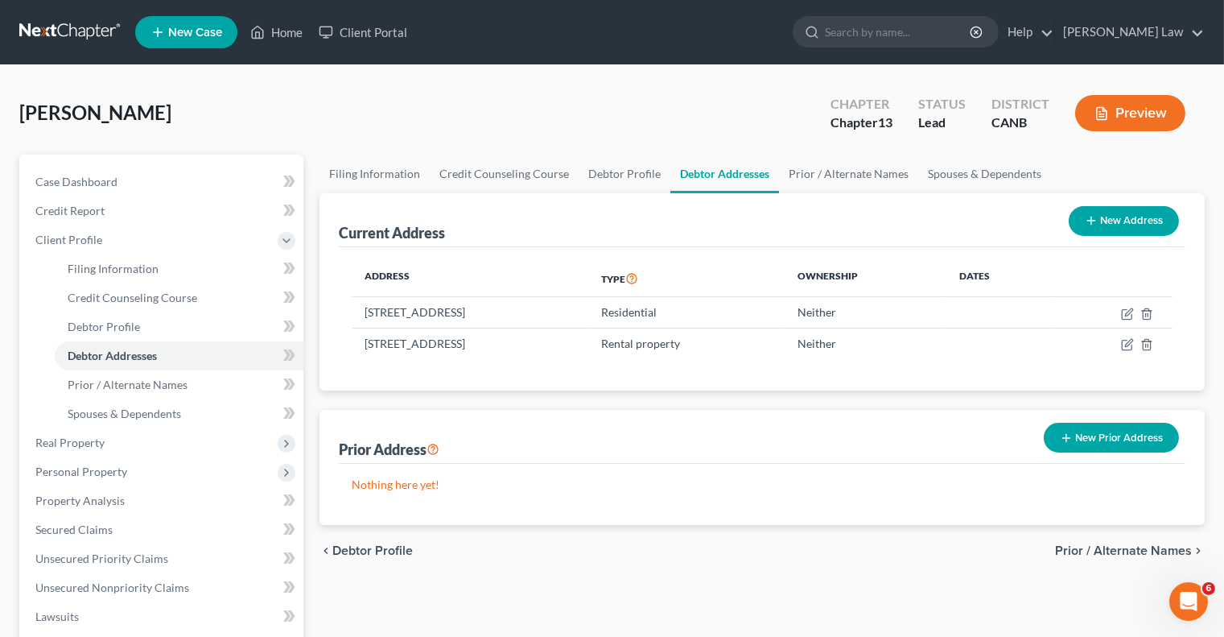
click at [1157, 110] on button "Preview" at bounding box center [1130, 113] width 110 height 36
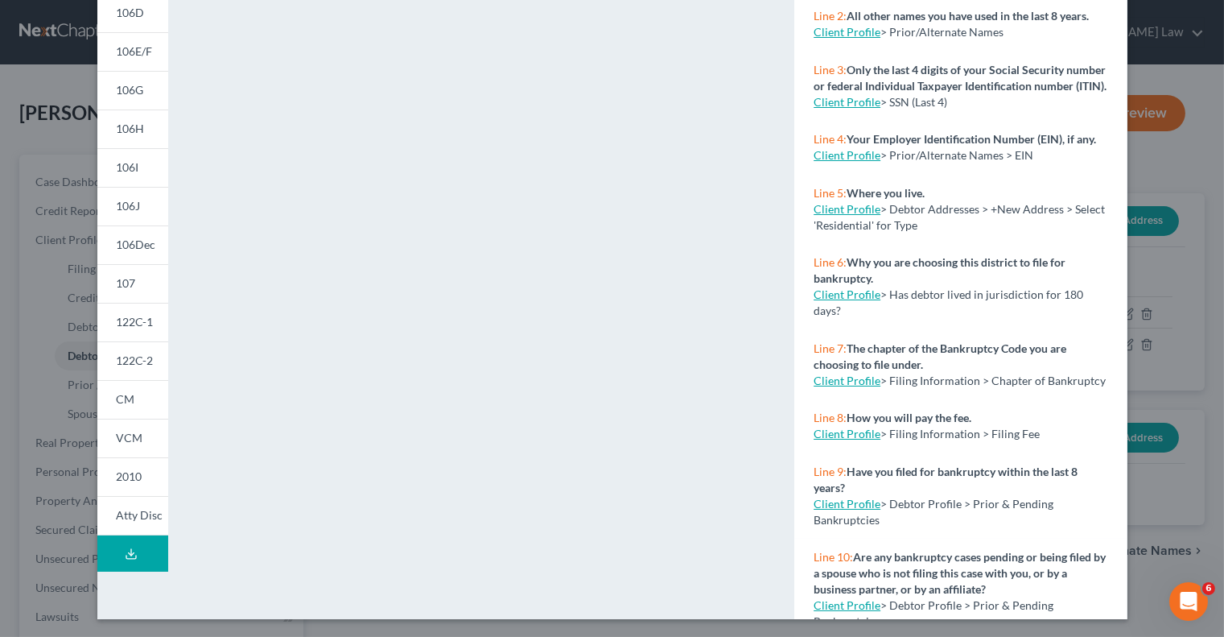
scroll to position [270, 0]
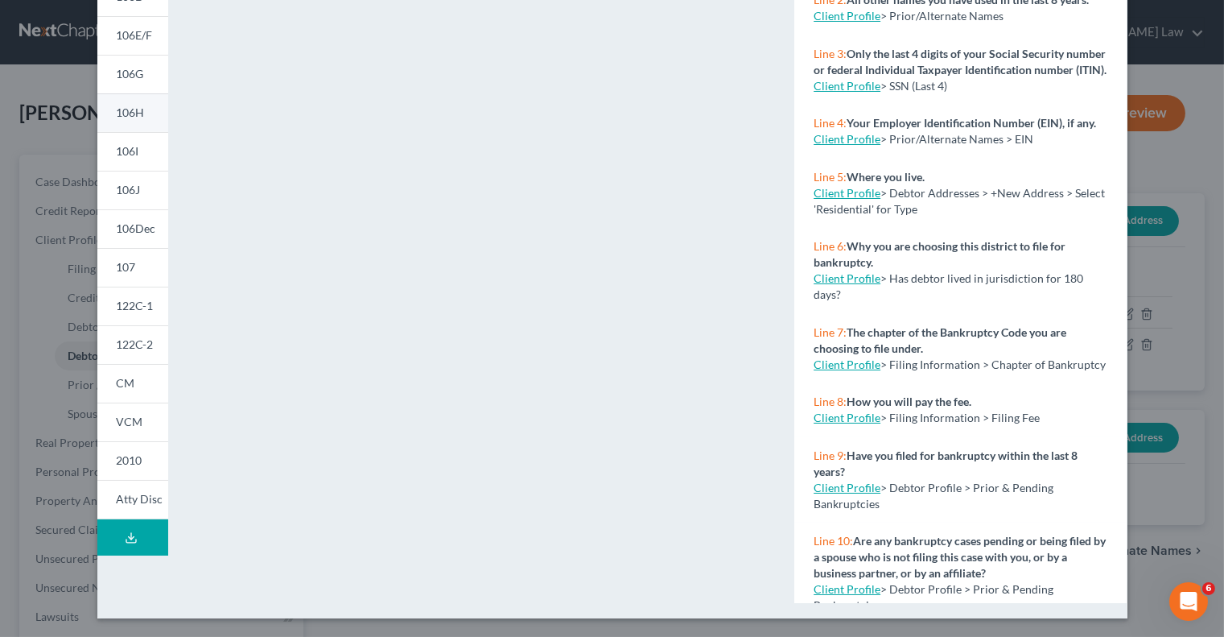
click at [134, 115] on span "106H" at bounding box center [131, 112] width 28 height 14
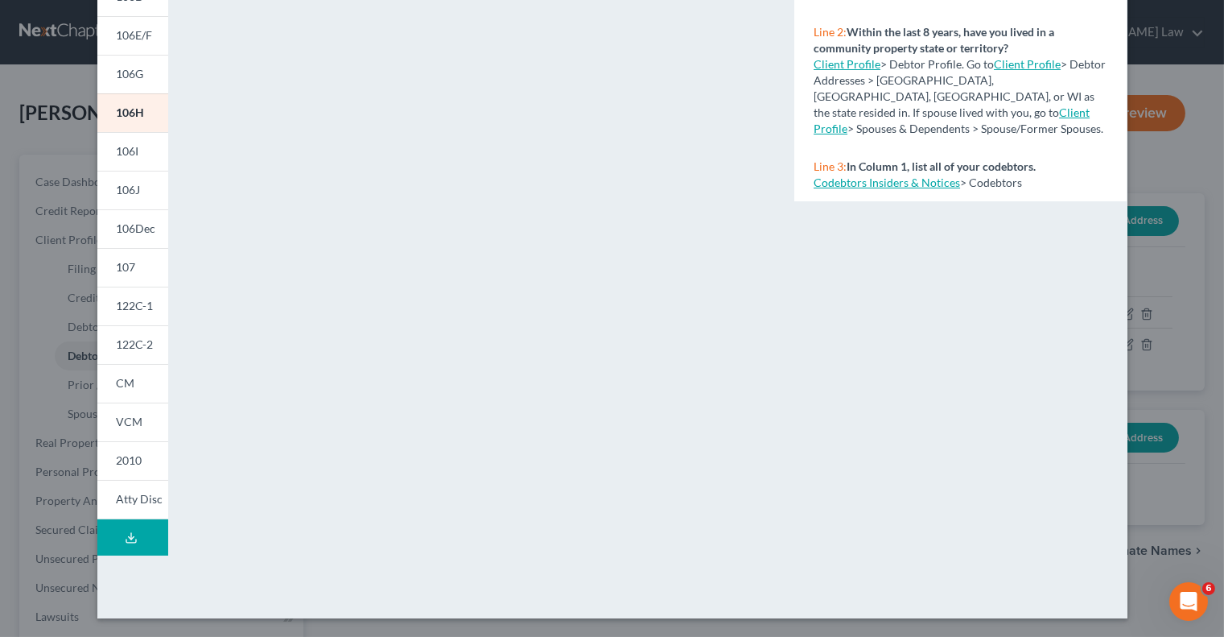
scroll to position [0, 0]
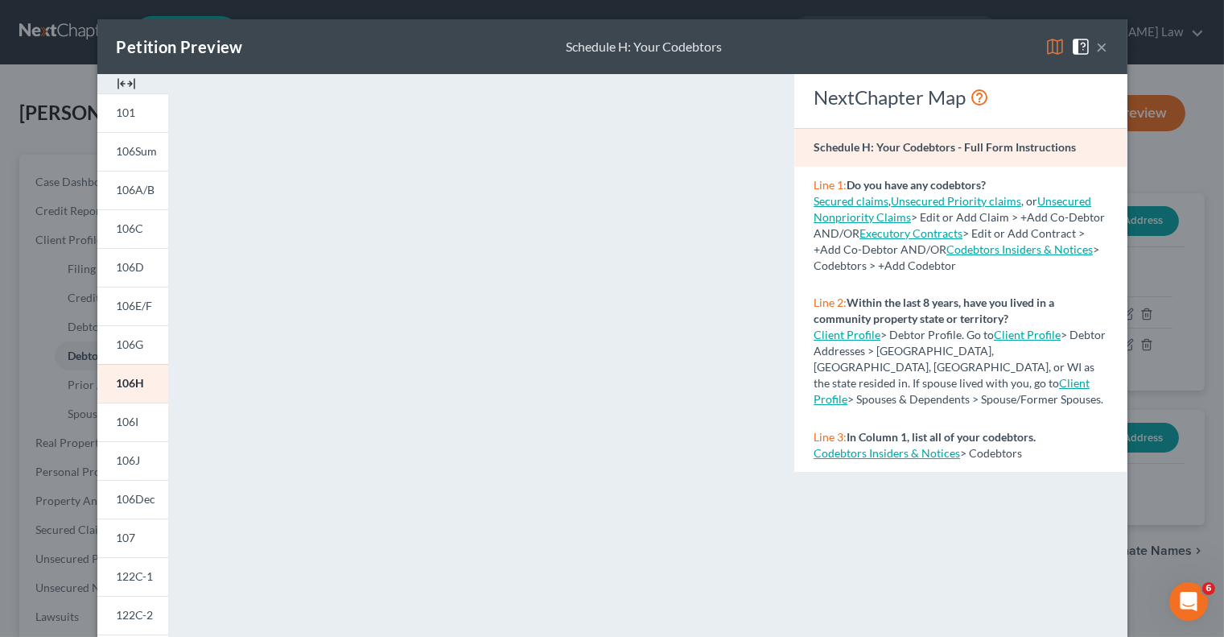
click at [1105, 48] on button "×" at bounding box center [1102, 46] width 11 height 19
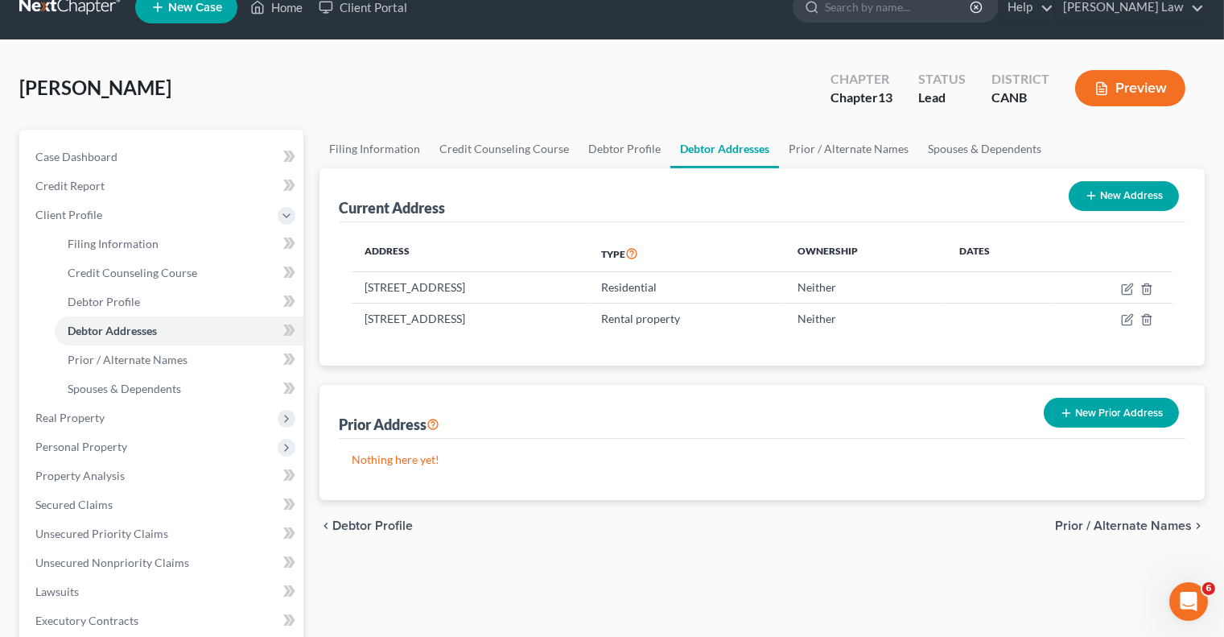
scroll to position [26, 0]
click at [944, 142] on link "Spouses & Dependents" at bounding box center [984, 148] width 133 height 39
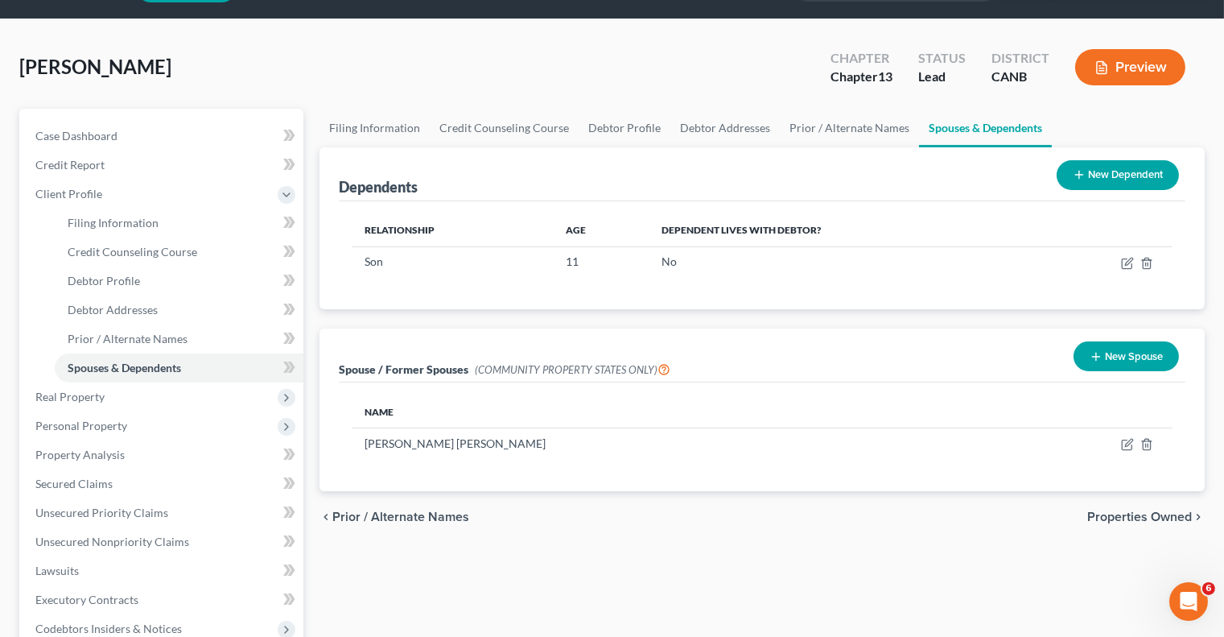
scroll to position [48, 0]
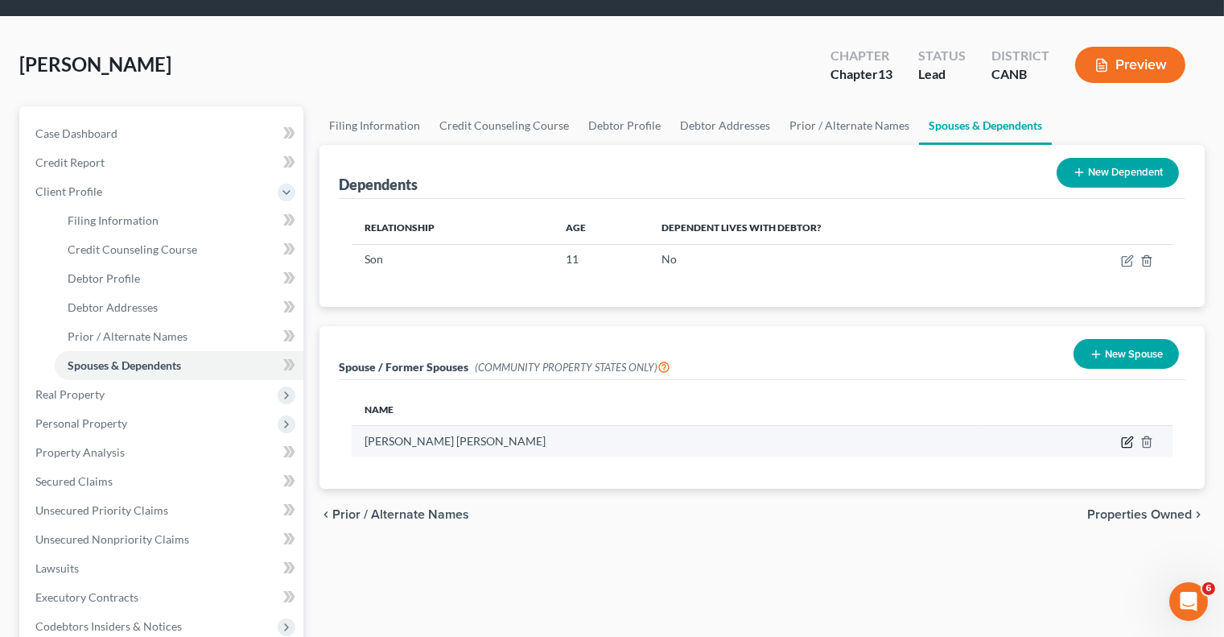
click at [1127, 441] on icon "button" at bounding box center [1128, 440] width 7 height 7
select select "3"
select select "13"
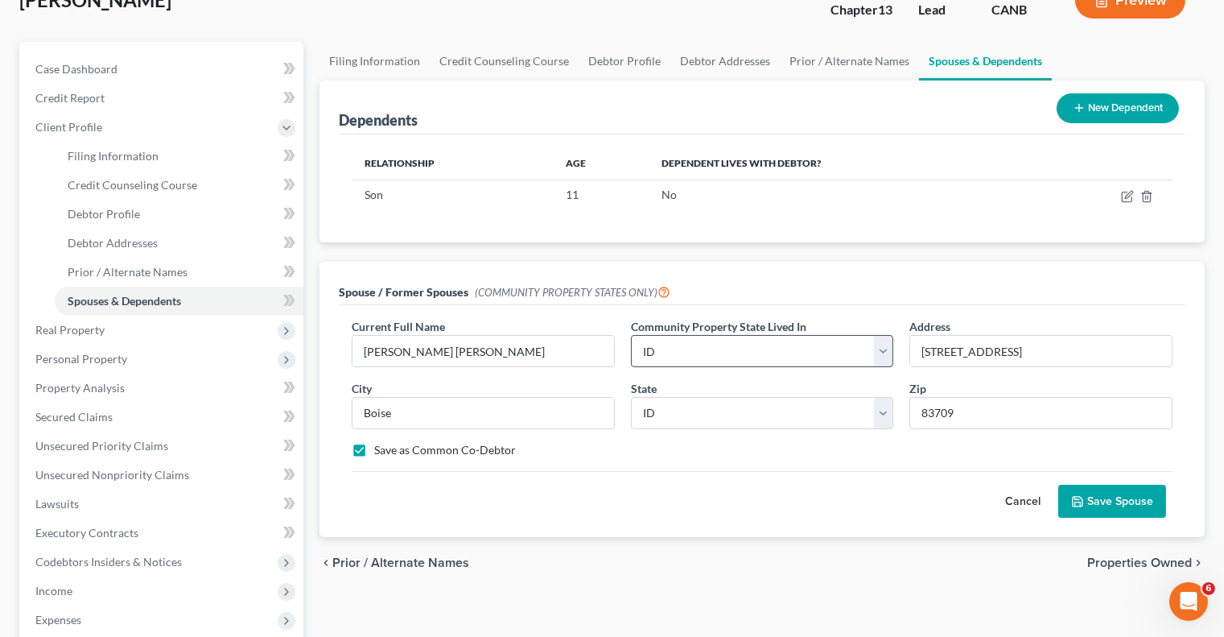
scroll to position [194, 0]
